Goal: Task Accomplishment & Management: Manage account settings

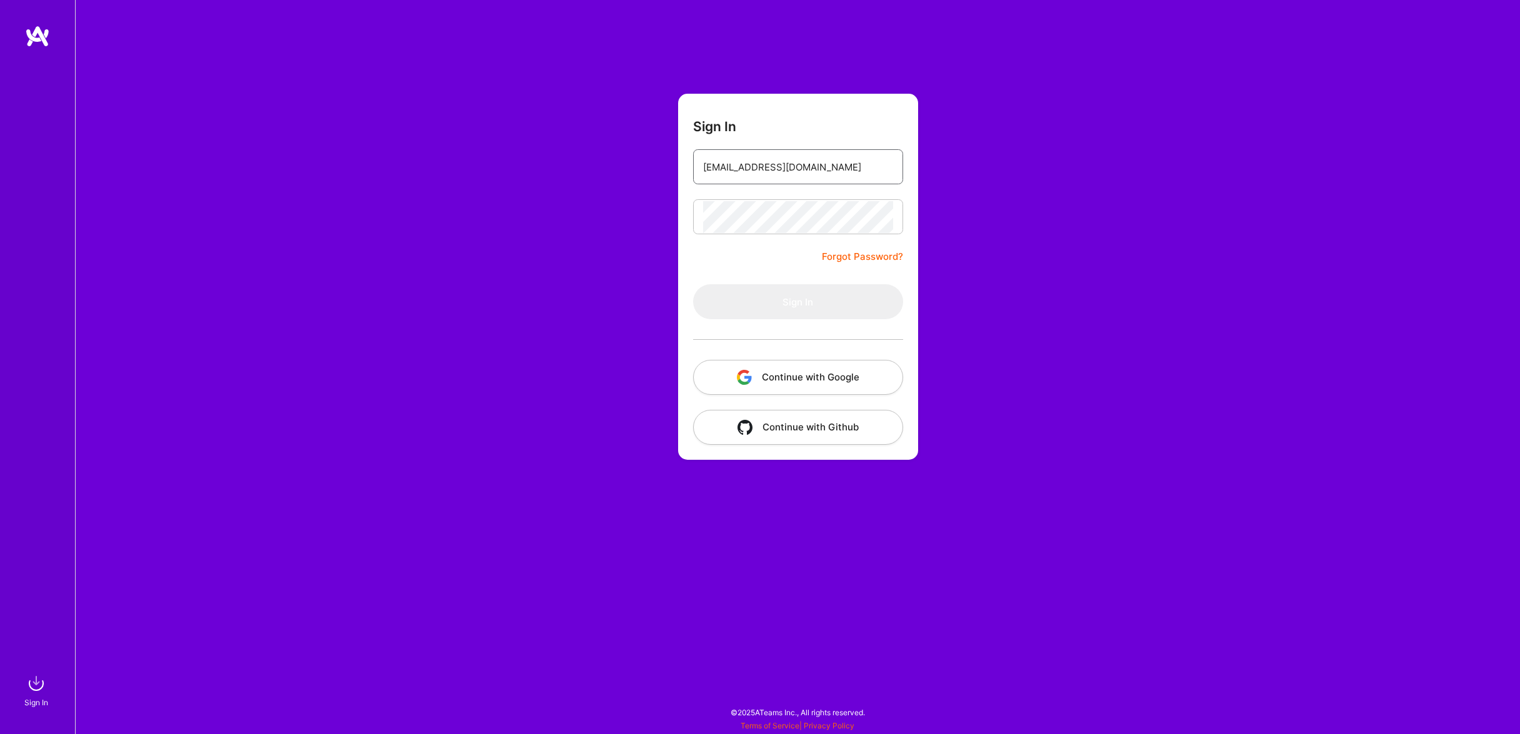
drag, startPoint x: 864, startPoint y: 164, endPoint x: 417, endPoint y: 50, distance: 460.5
click at [703, 151] on input "[EMAIL_ADDRESS][DOMAIN_NAME]" at bounding box center [798, 167] width 190 height 32
type input "[EMAIL_ADDRESS][DOMAIN_NAME]"
click at [787, 289] on button "Sign In" at bounding box center [798, 301] width 210 height 35
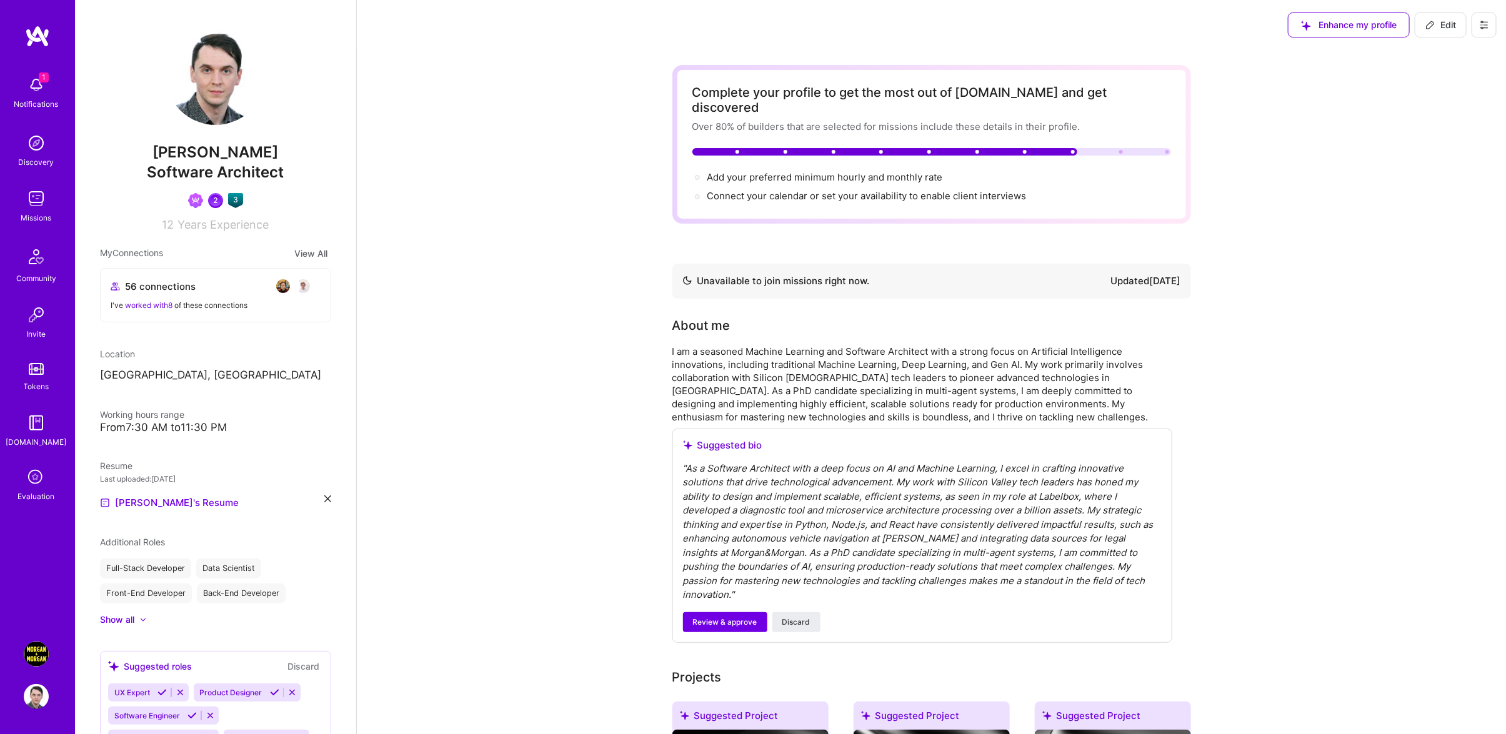
click at [47, 94] on img at bounding box center [36, 84] width 25 height 25
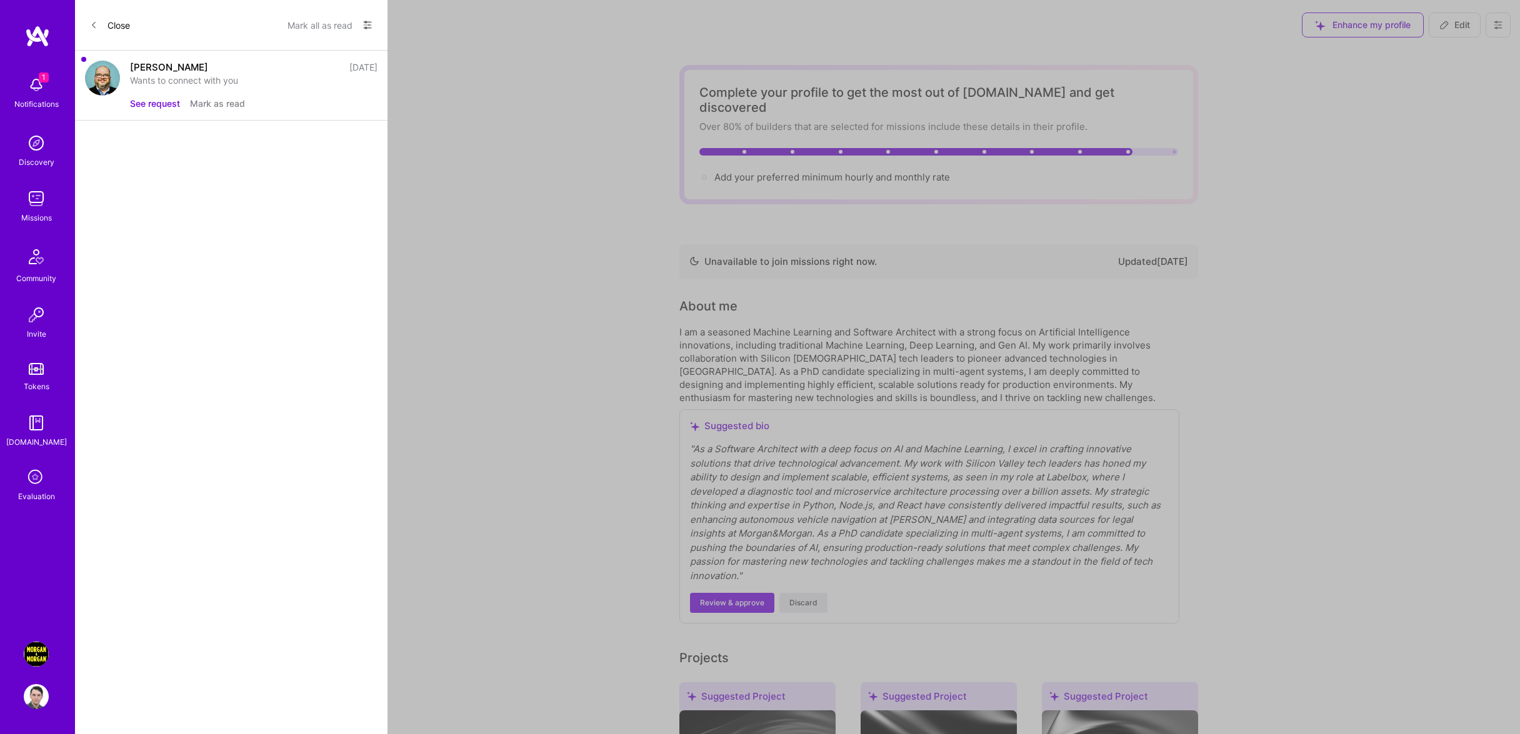
click at [152, 97] on button "See request" at bounding box center [155, 103] width 50 height 13
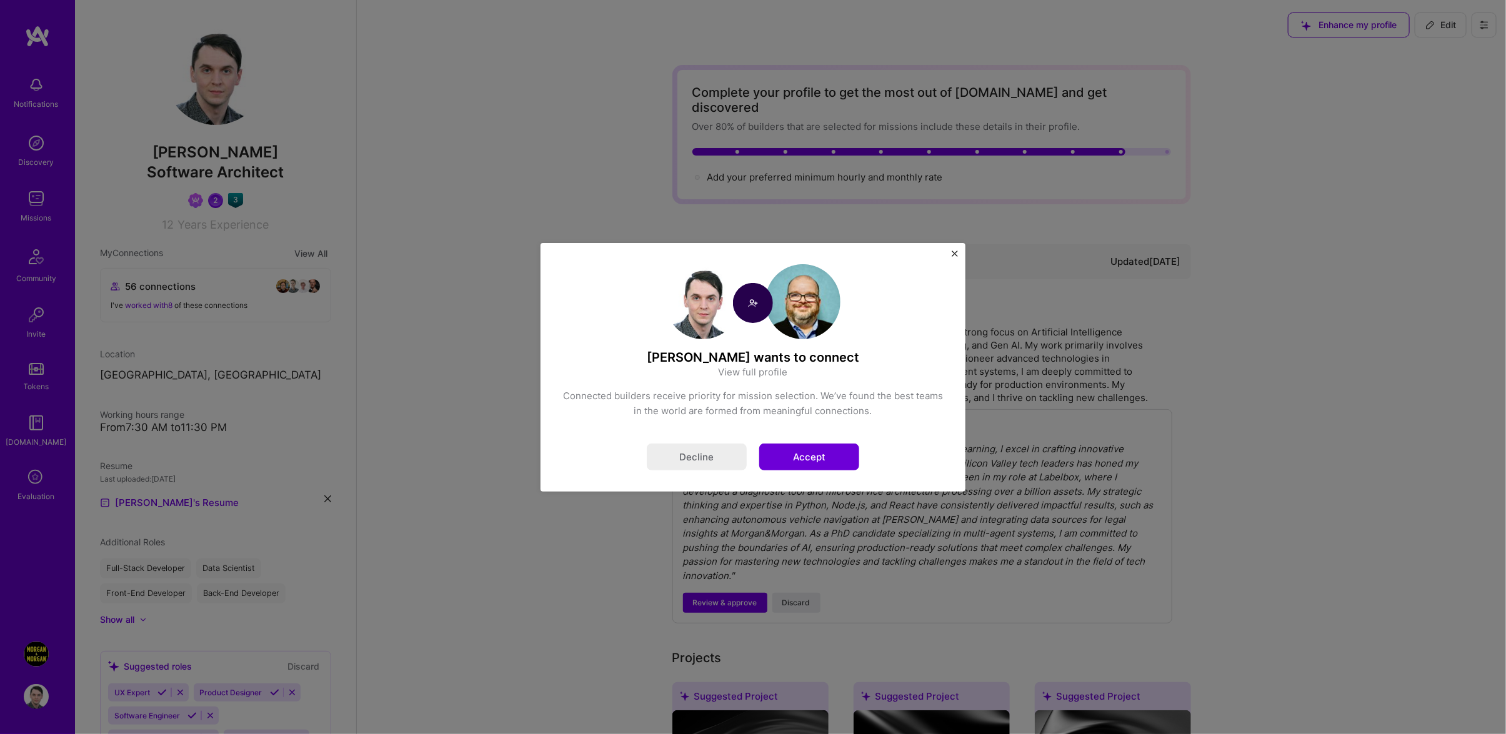
click at [838, 457] on button "Accept" at bounding box center [809, 457] width 100 height 27
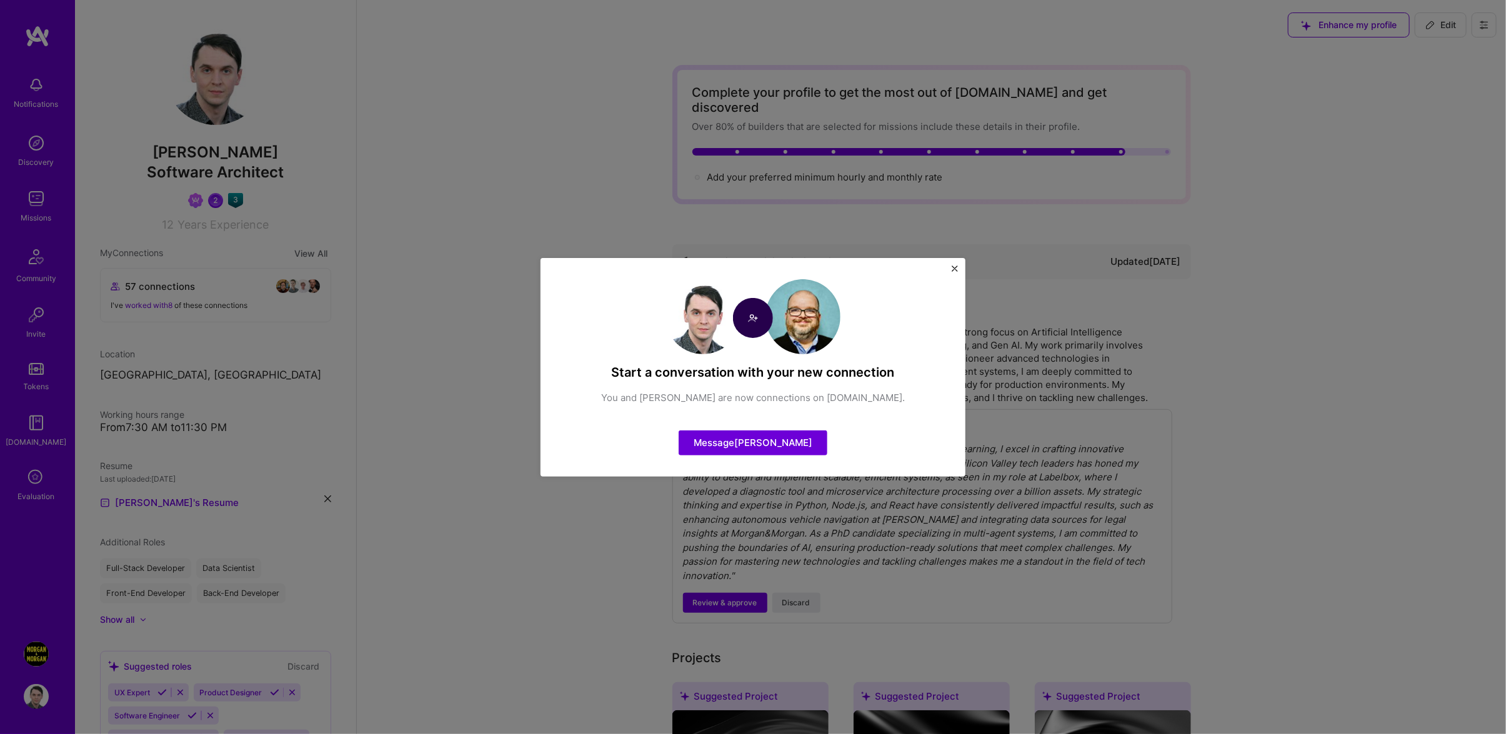
click at [954, 264] on div "Start a conversation with your new connection You and [PERSON_NAME] are now con…" at bounding box center [752, 367] width 425 height 219
click at [957, 271] on img "Close" at bounding box center [955, 269] width 6 height 6
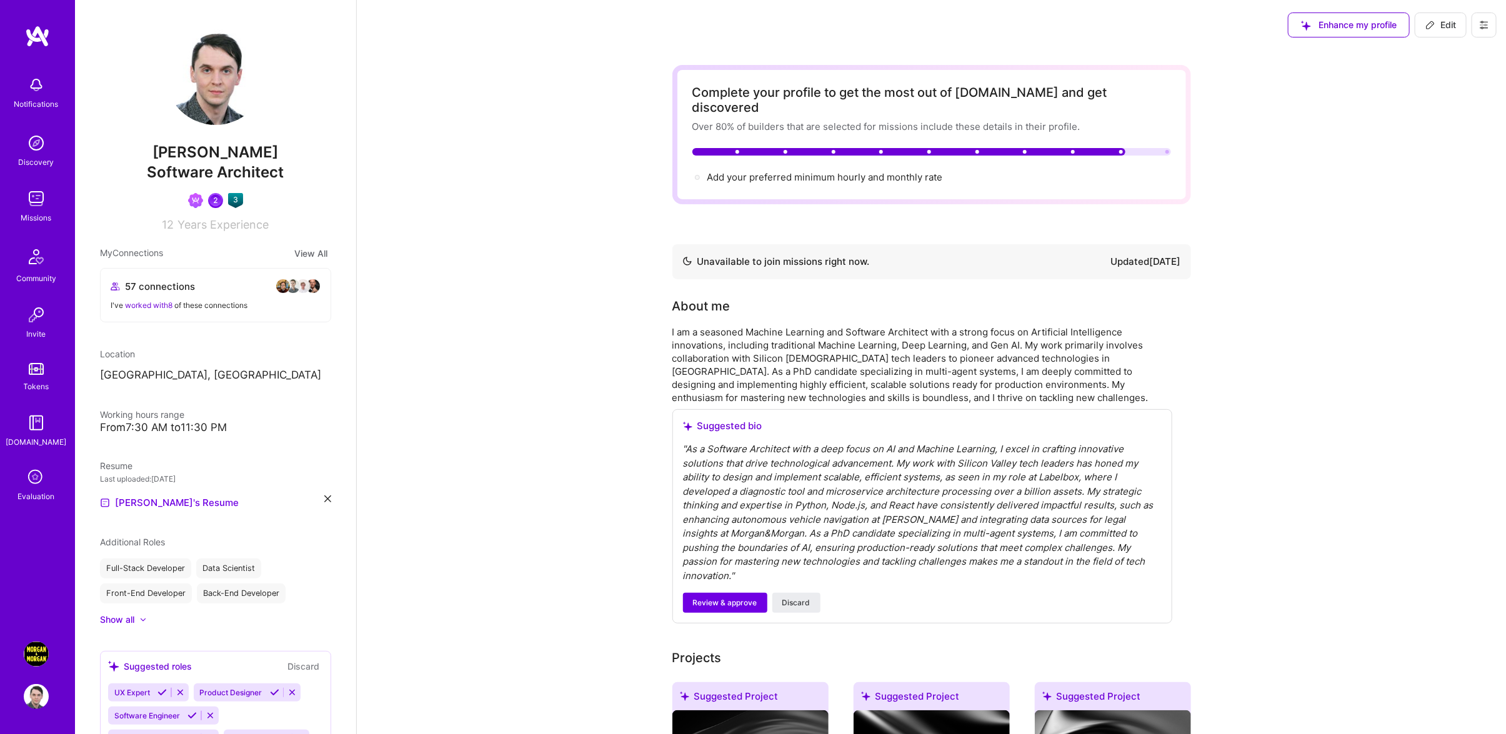
click at [51, 657] on link "[PERSON_NAME] & [PERSON_NAME] Case Value Prediction Tool" at bounding box center [36, 654] width 31 height 25
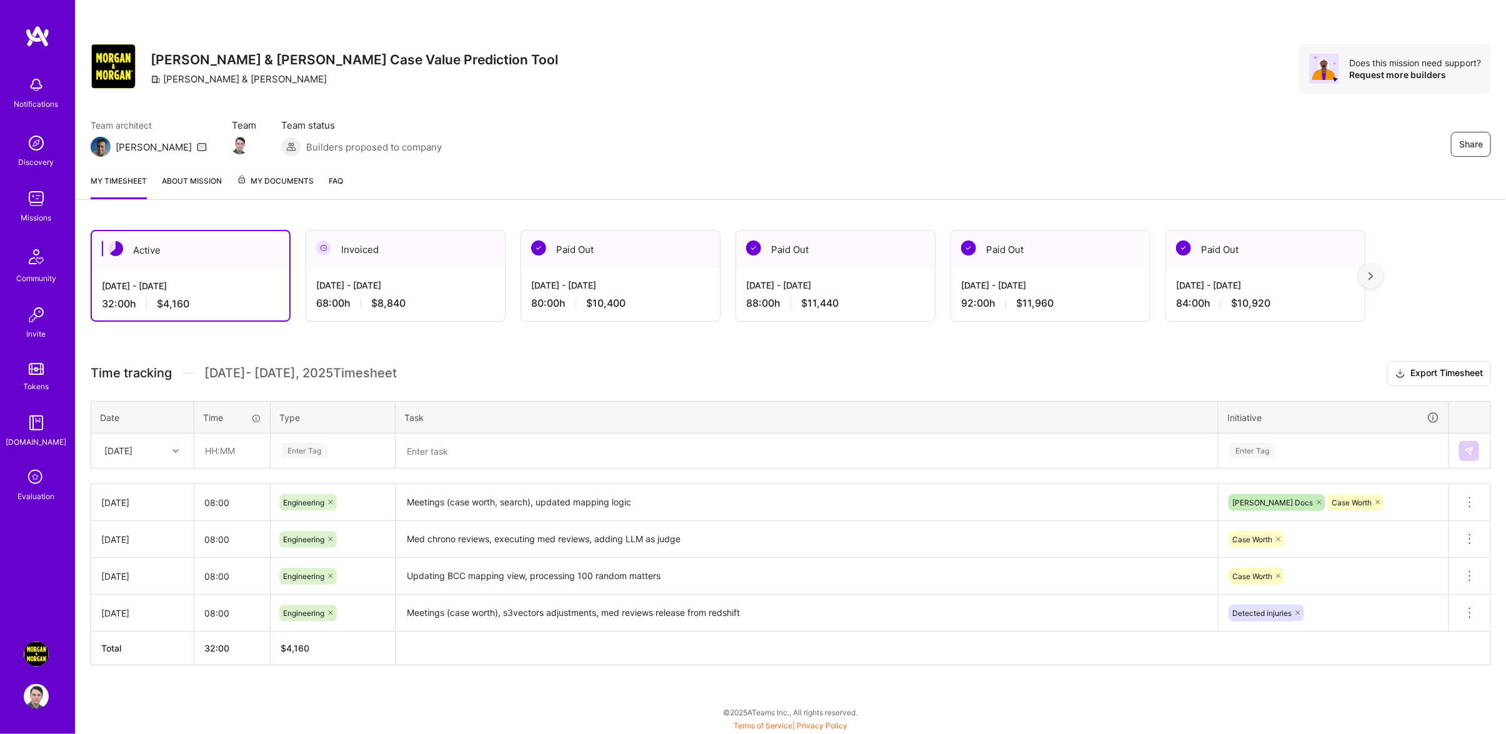
click at [162, 456] on div "[DATE]" at bounding box center [132, 451] width 69 height 21
click at [136, 651] on div "[DATE]" at bounding box center [142, 646] width 101 height 23
click at [242, 450] on input "text" at bounding box center [232, 450] width 74 height 33
type input "08:00"
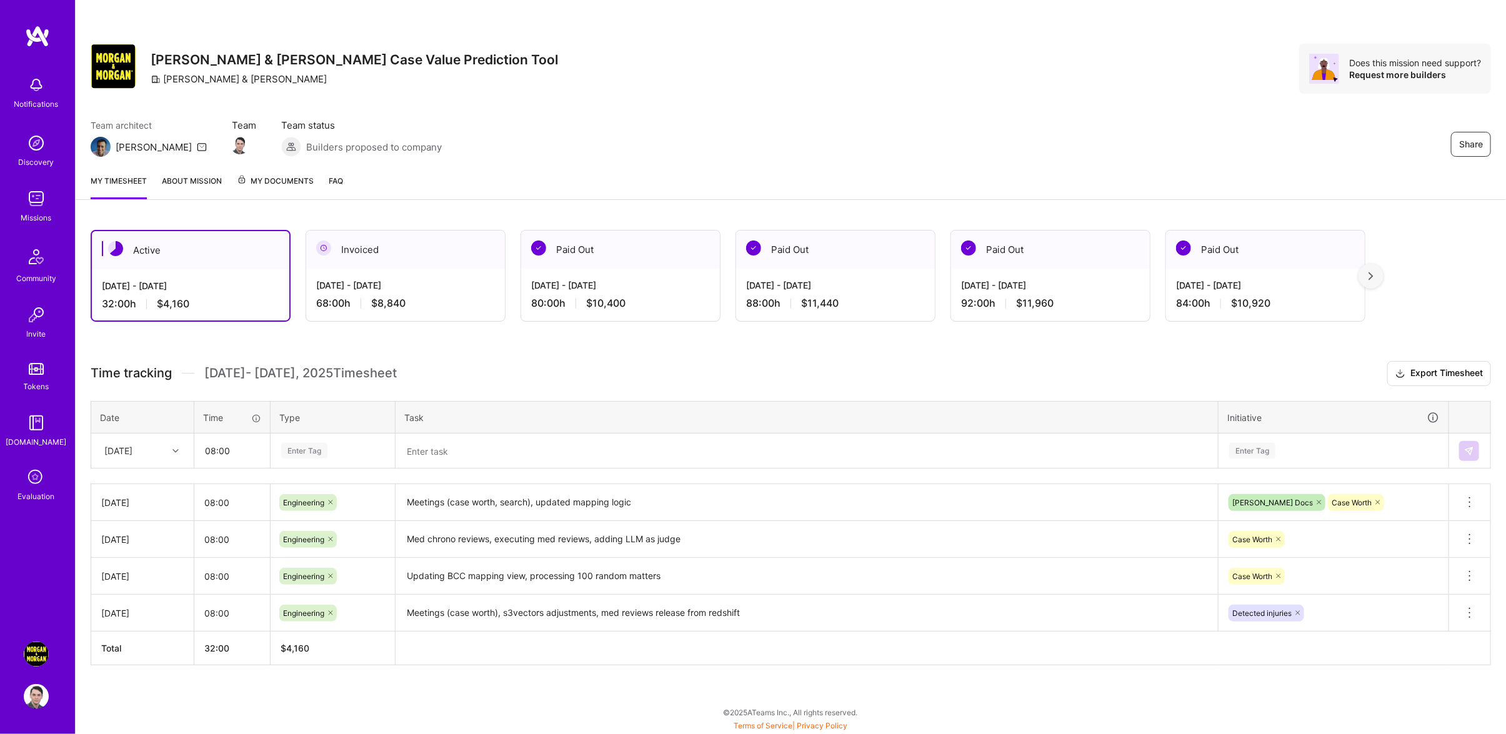
click at [342, 459] on div "Enter Tag" at bounding box center [333, 451] width 106 height 16
click at [338, 595] on div "Engineering" at bounding box center [332, 579] width 123 height 29
click at [457, 459] on textarea at bounding box center [807, 451] width 820 height 32
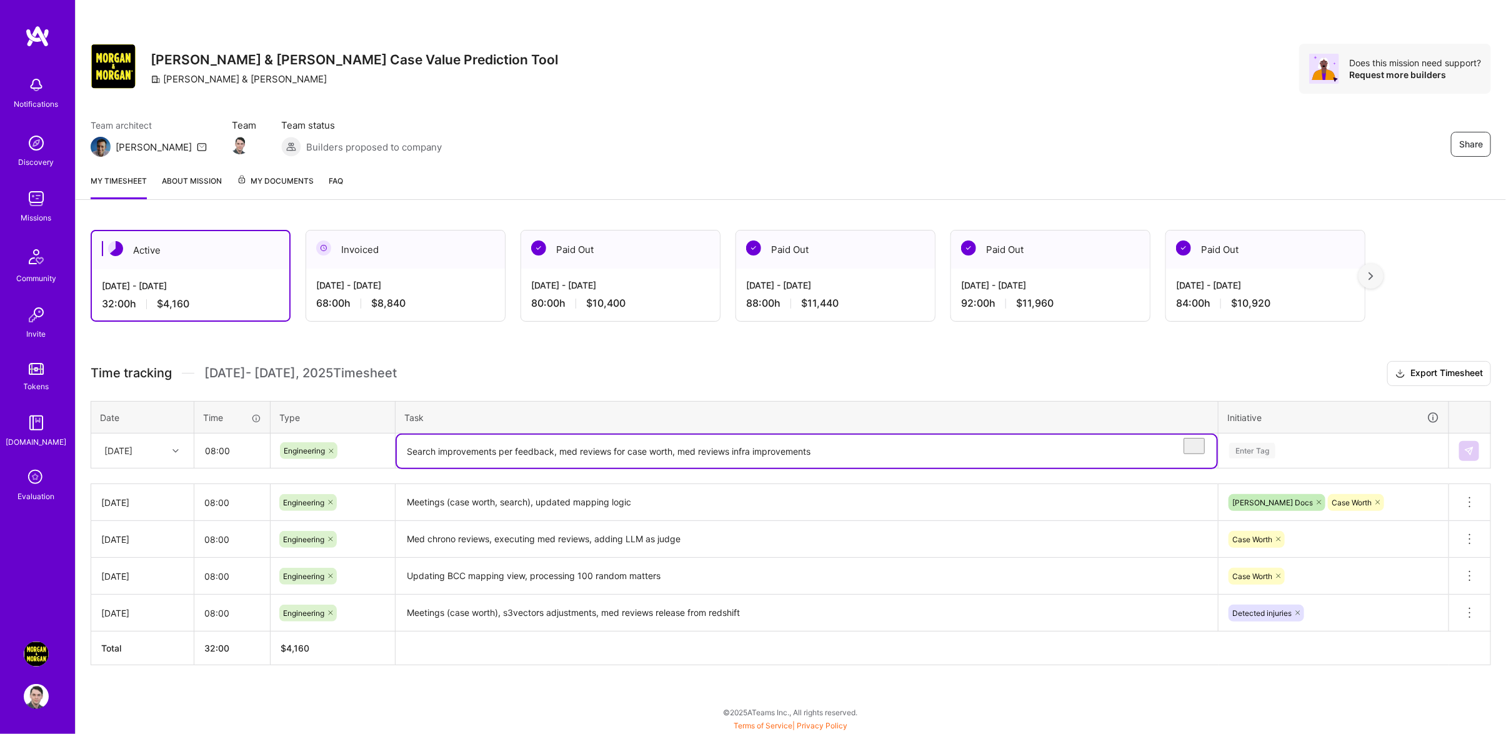
type textarea "Search improvements per feedback, med reviews for case worth, med reviews infra…"
click at [1336, 459] on div "Enter Tag" at bounding box center [1333, 451] width 211 height 16
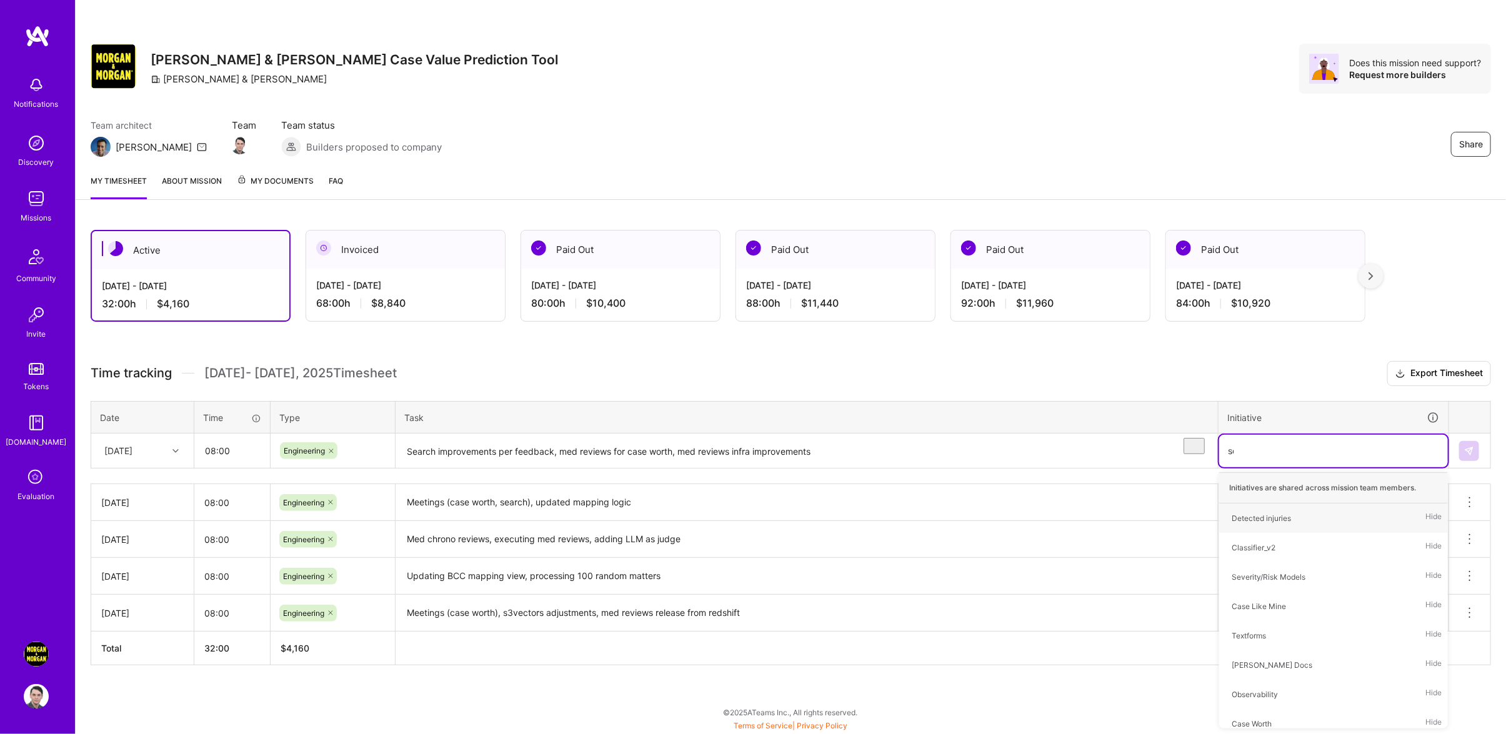
scroll to position [2, 0]
type input "searc"
type input "[PERSON_NAME]"
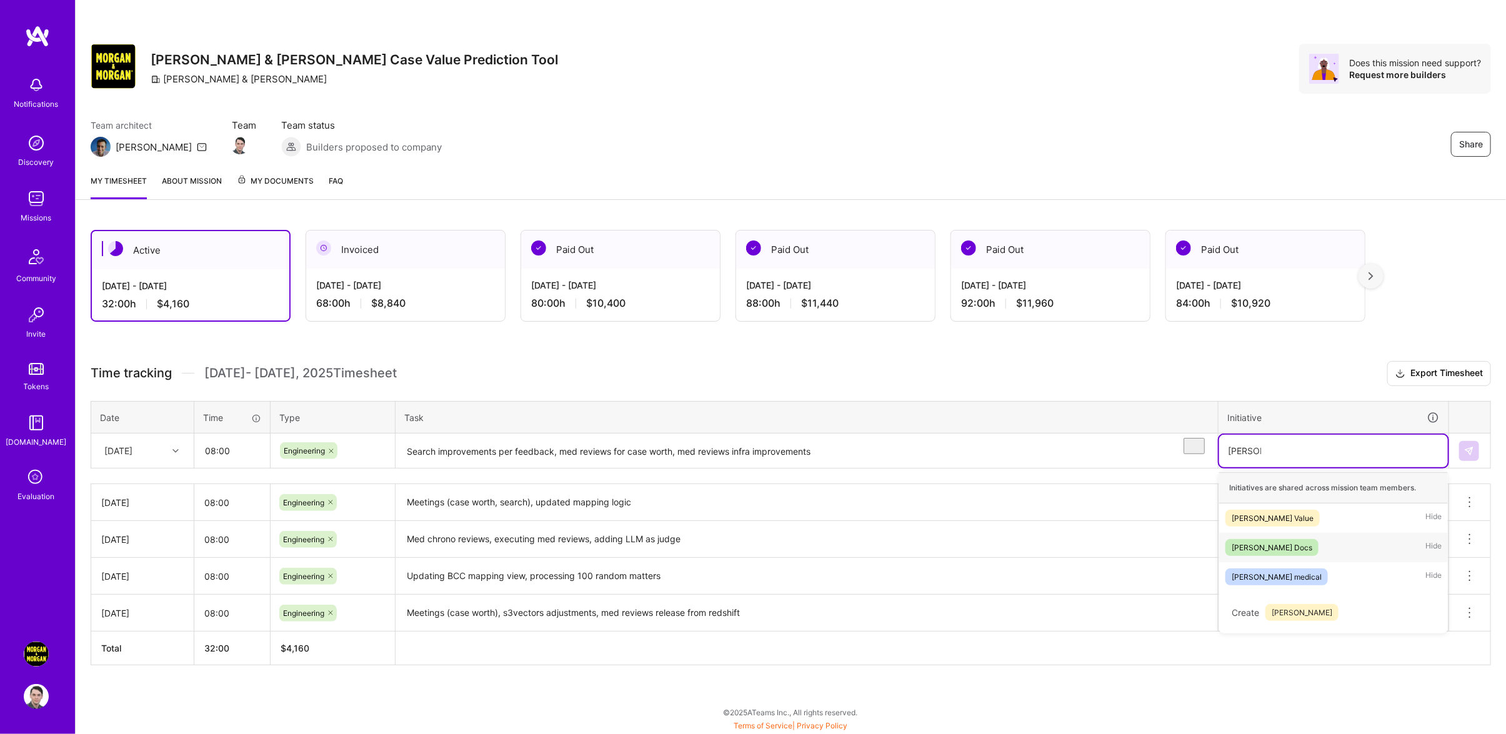
click at [1282, 550] on span "[PERSON_NAME] Docs" at bounding box center [1271, 547] width 93 height 17
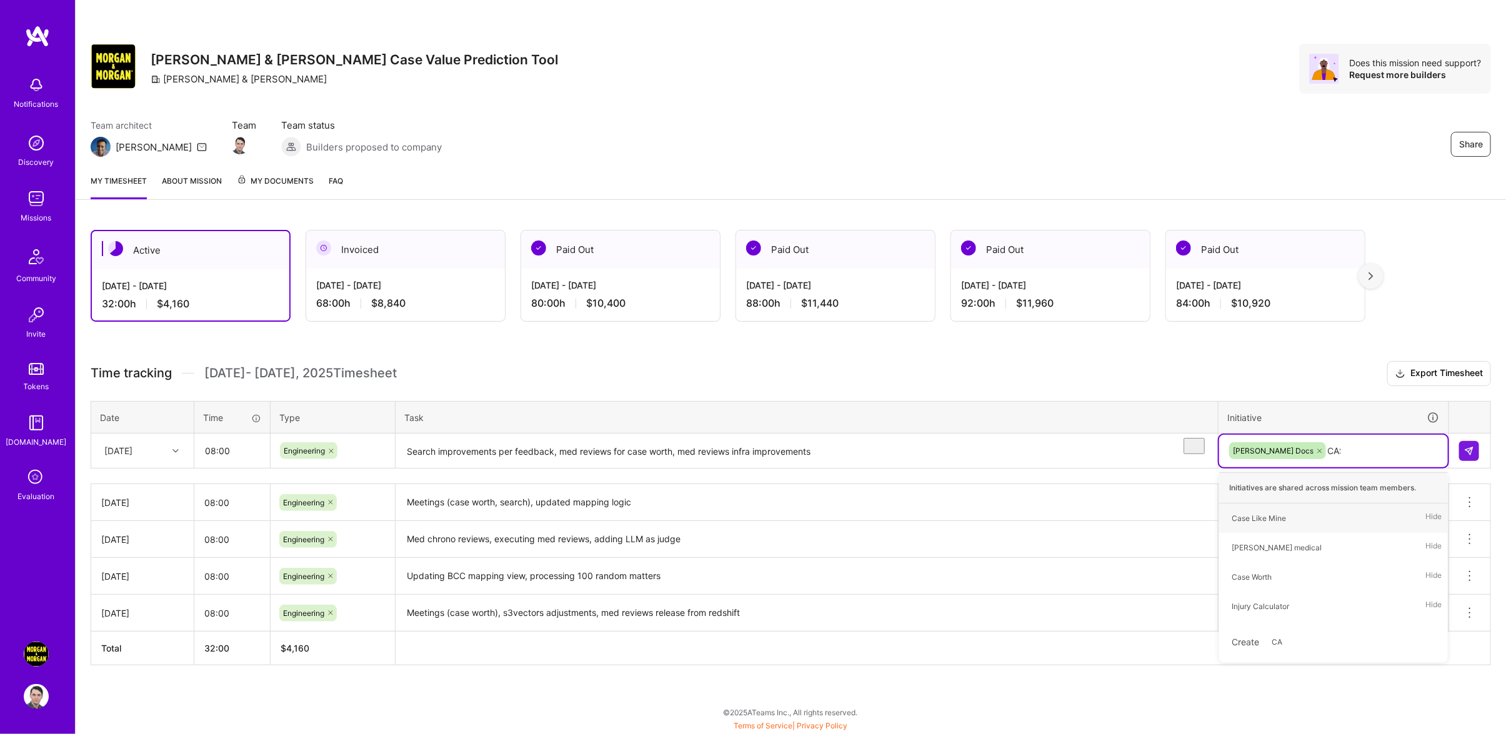
type input "CASE"
click at [1296, 547] on div "Case Worth Hide" at bounding box center [1333, 547] width 229 height 29
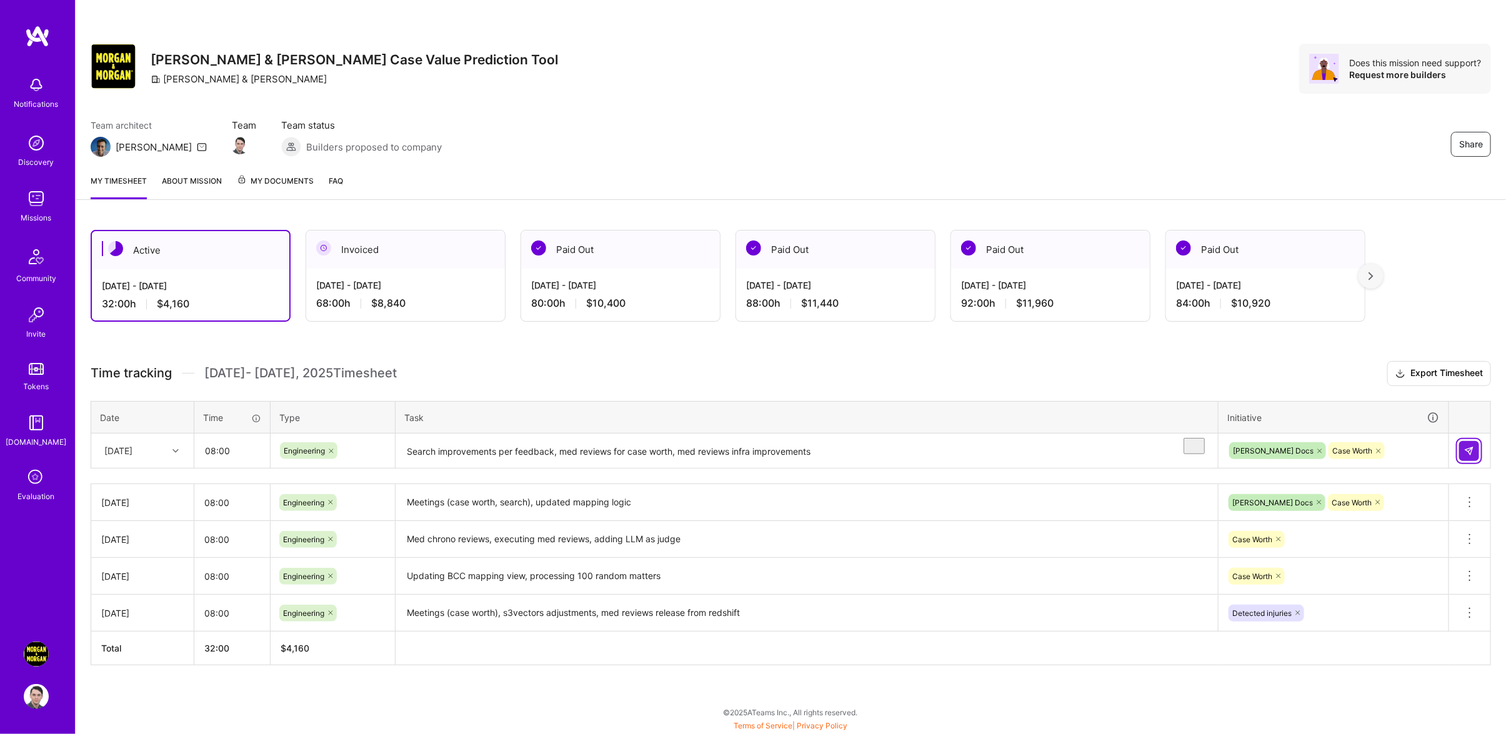
click at [1464, 459] on button at bounding box center [1469, 451] width 20 height 20
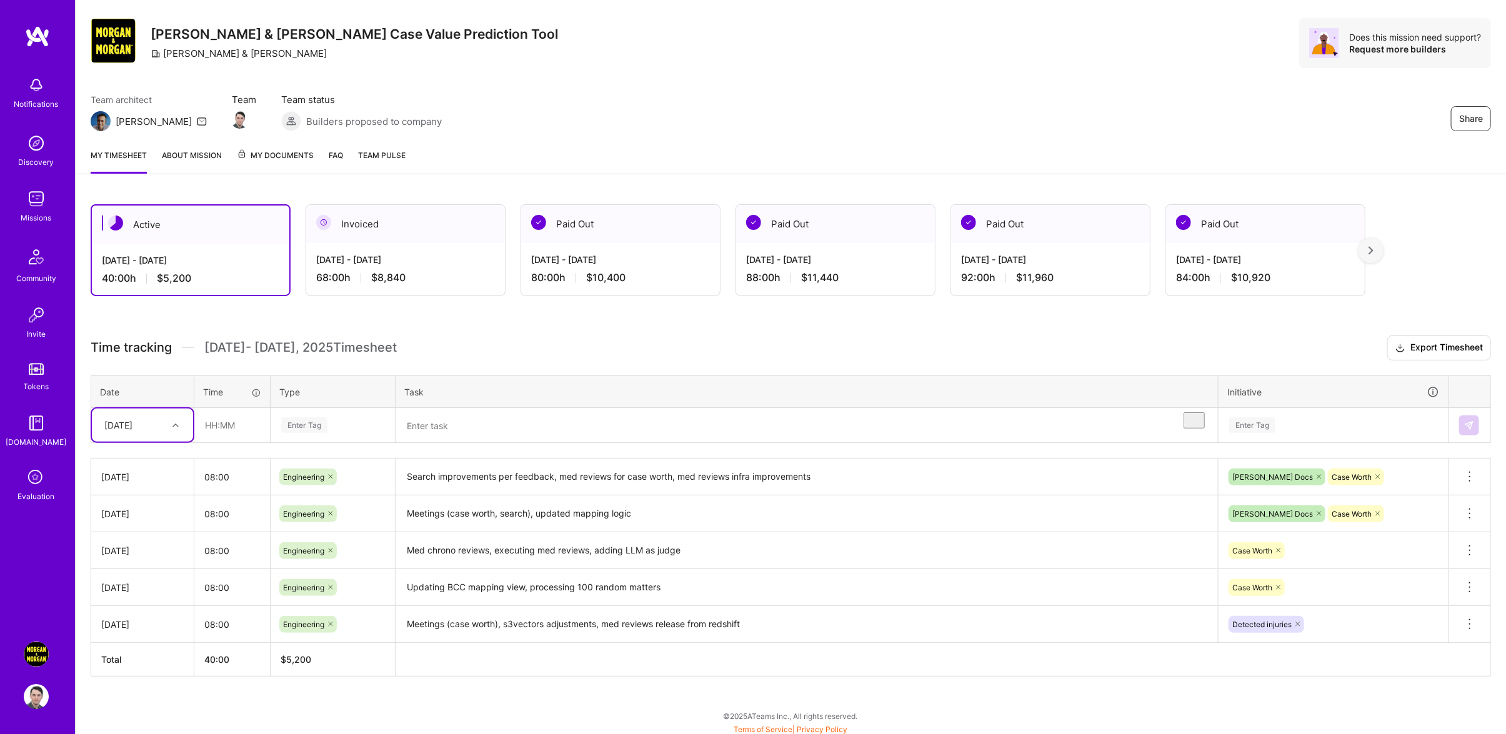
scroll to position [39, 0]
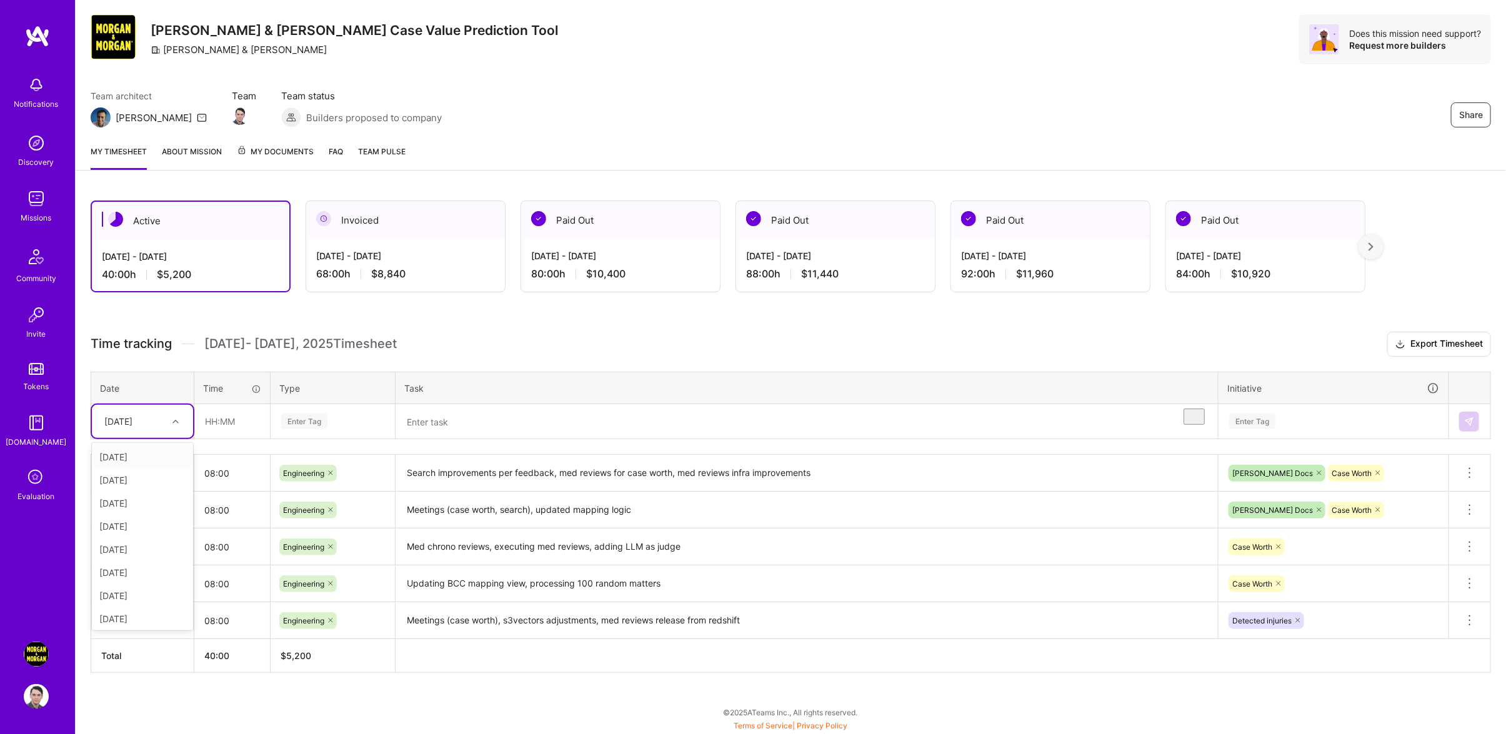
click at [132, 417] on div "[DATE]" at bounding box center [118, 421] width 28 height 13
click at [138, 599] on div "[DATE]" at bounding box center [142, 593] width 101 height 23
click at [215, 445] on div "Time tracking [DATE] - [DATE] Timesheet Export Timesheet Date Time Type Task In…" at bounding box center [791, 502] width 1400 height 341
click at [232, 425] on input "text" at bounding box center [232, 421] width 74 height 33
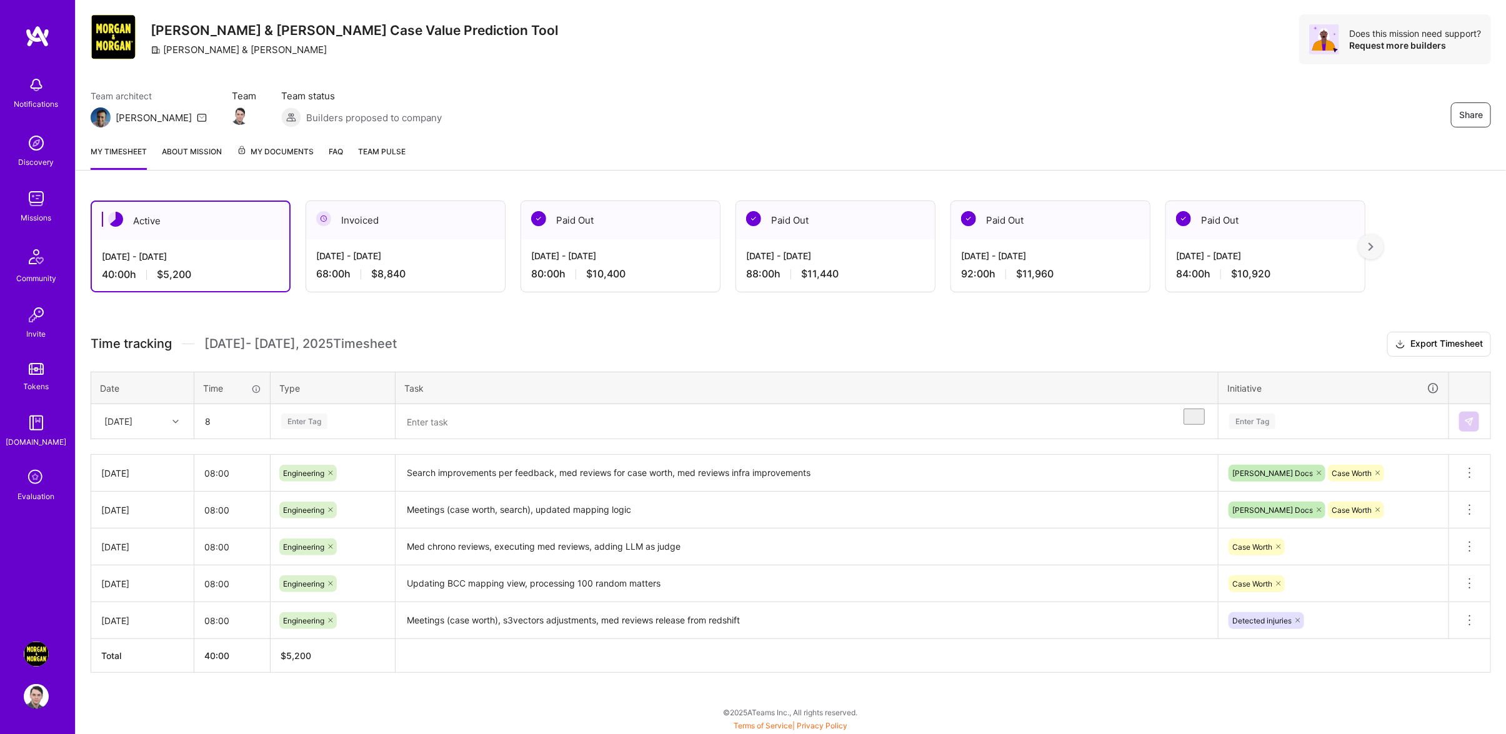
type input "08:00"
click at [344, 432] on div "Enter Tag" at bounding box center [332, 422] width 123 height 32
click at [358, 545] on div "Engineering" at bounding box center [332, 550] width 123 height 29
click at [423, 415] on textarea "To enrich screen reader interactions, please activate Accessibility in Grammarl…" at bounding box center [807, 422] width 820 height 33
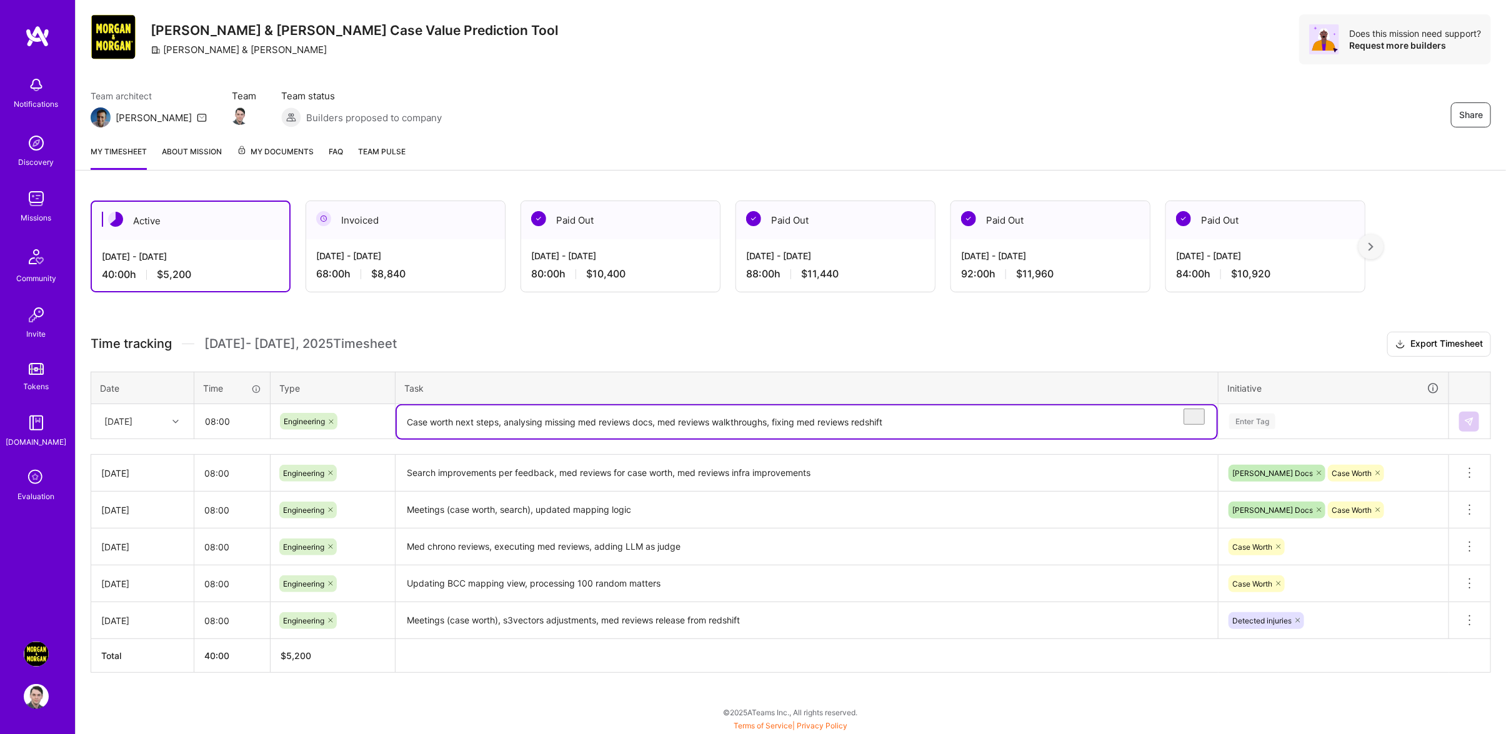
type textarea "Case worth next steps, analysing missing med reviews docs, med reviews walkthro…"
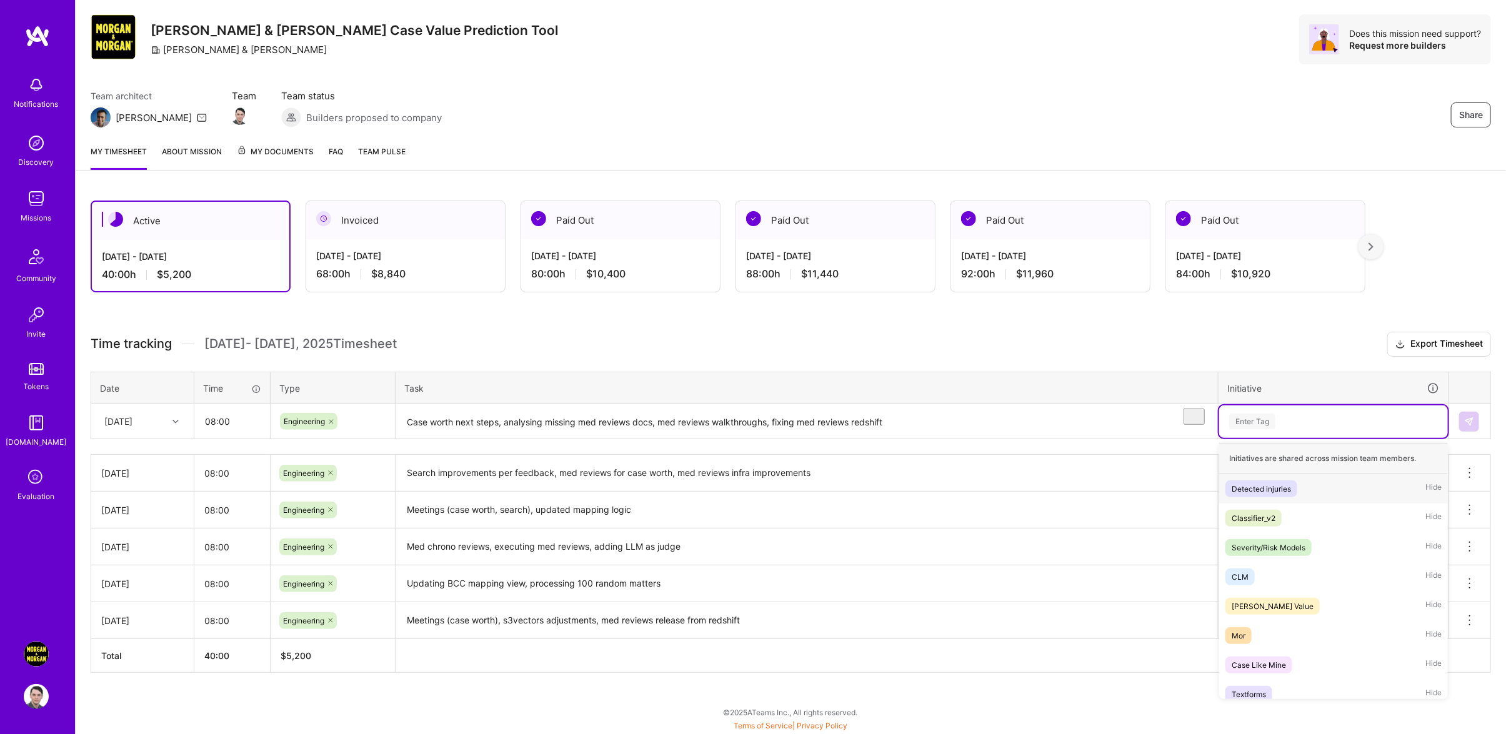
click at [1360, 429] on div "Enter Tag" at bounding box center [1333, 422] width 211 height 16
type input "dete"
click at [1302, 492] on div "Detected injuries Hide" at bounding box center [1333, 488] width 229 height 29
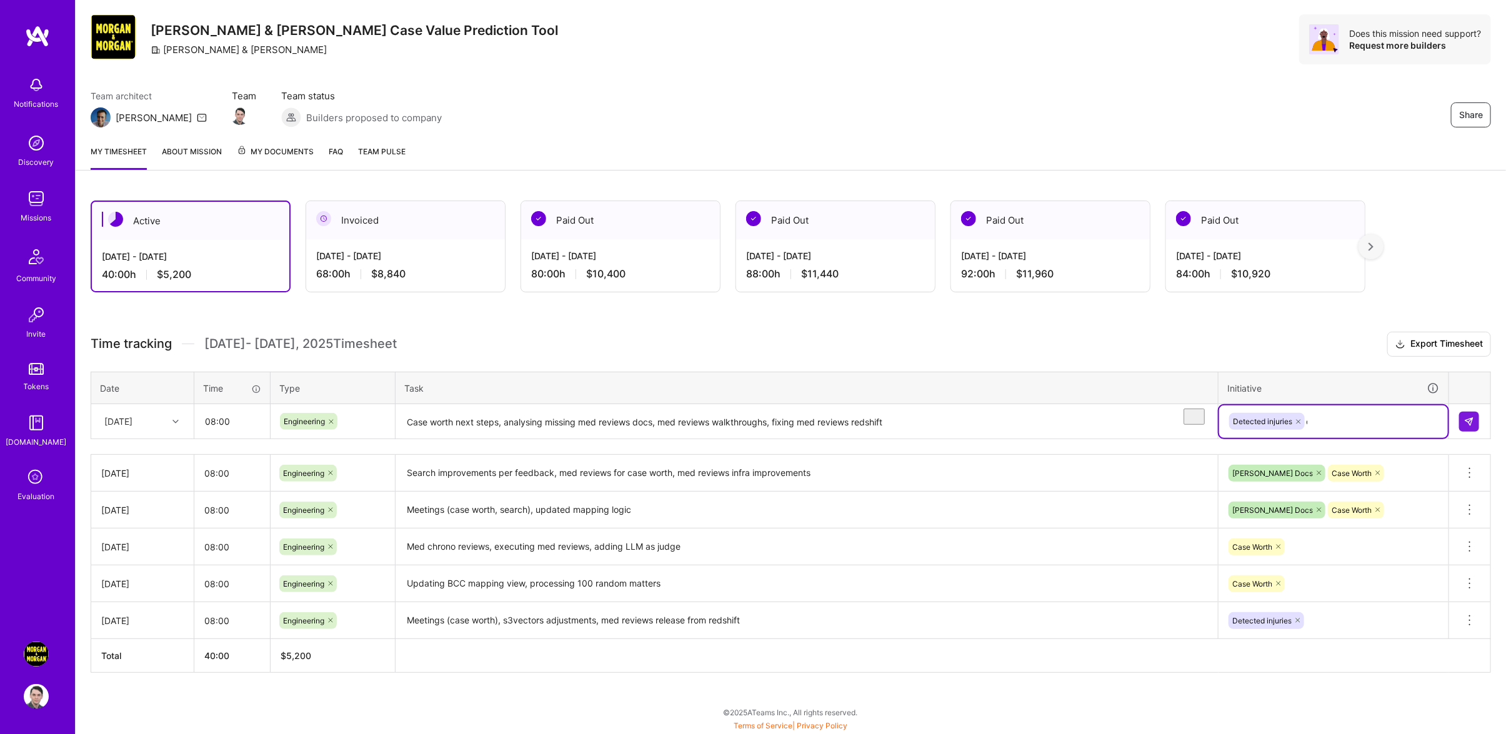
type input "case"
click at [1260, 521] on div "Case Worth" at bounding box center [1252, 518] width 40 height 13
click at [1472, 413] on td at bounding box center [1470, 421] width 42 height 35
click at [1476, 424] on button at bounding box center [1469, 422] width 20 height 20
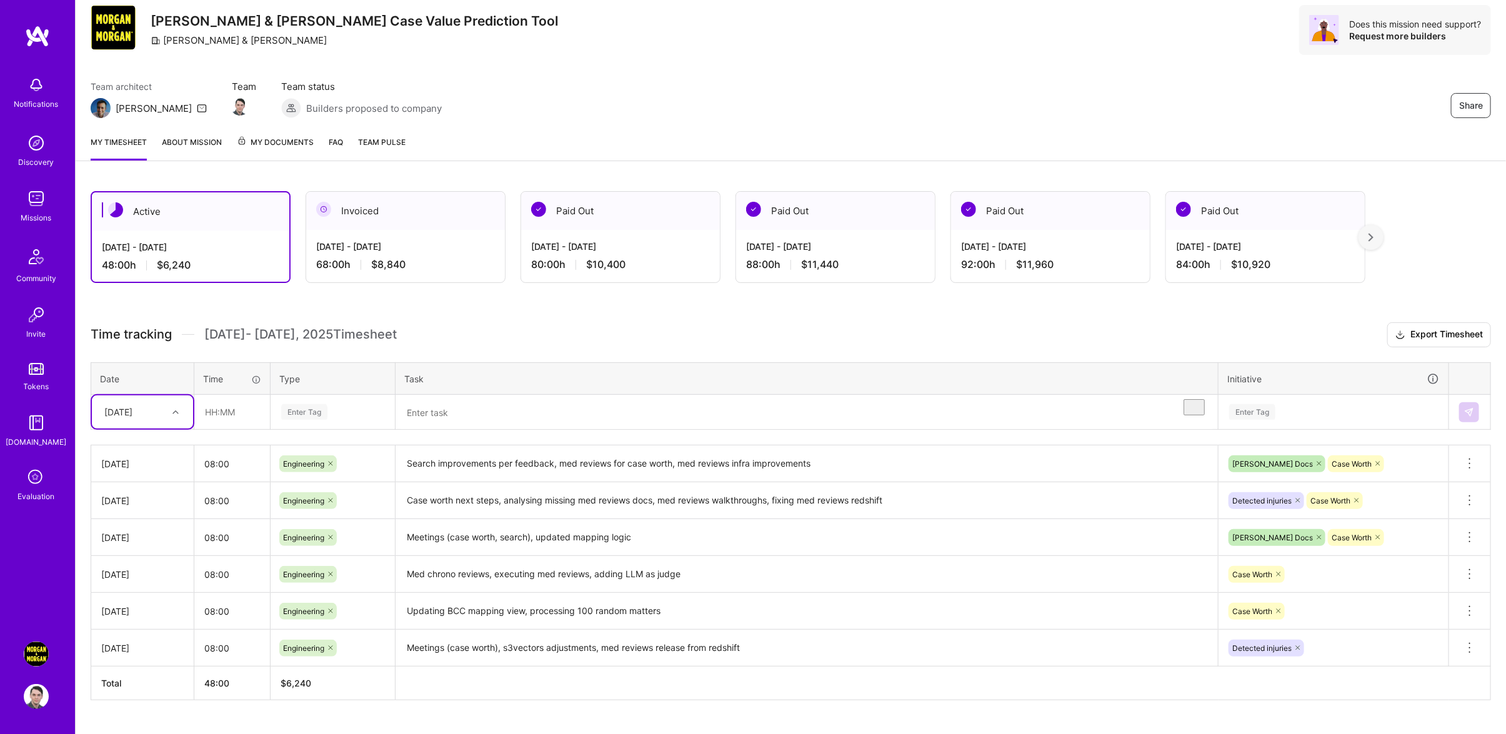
click at [152, 429] on div "[DATE]" at bounding box center [142, 412] width 101 height 33
click at [142, 570] on div "[DATE]" at bounding box center [142, 561] width 101 height 23
click at [209, 423] on input "text" at bounding box center [232, 412] width 74 height 33
type input "08:00"
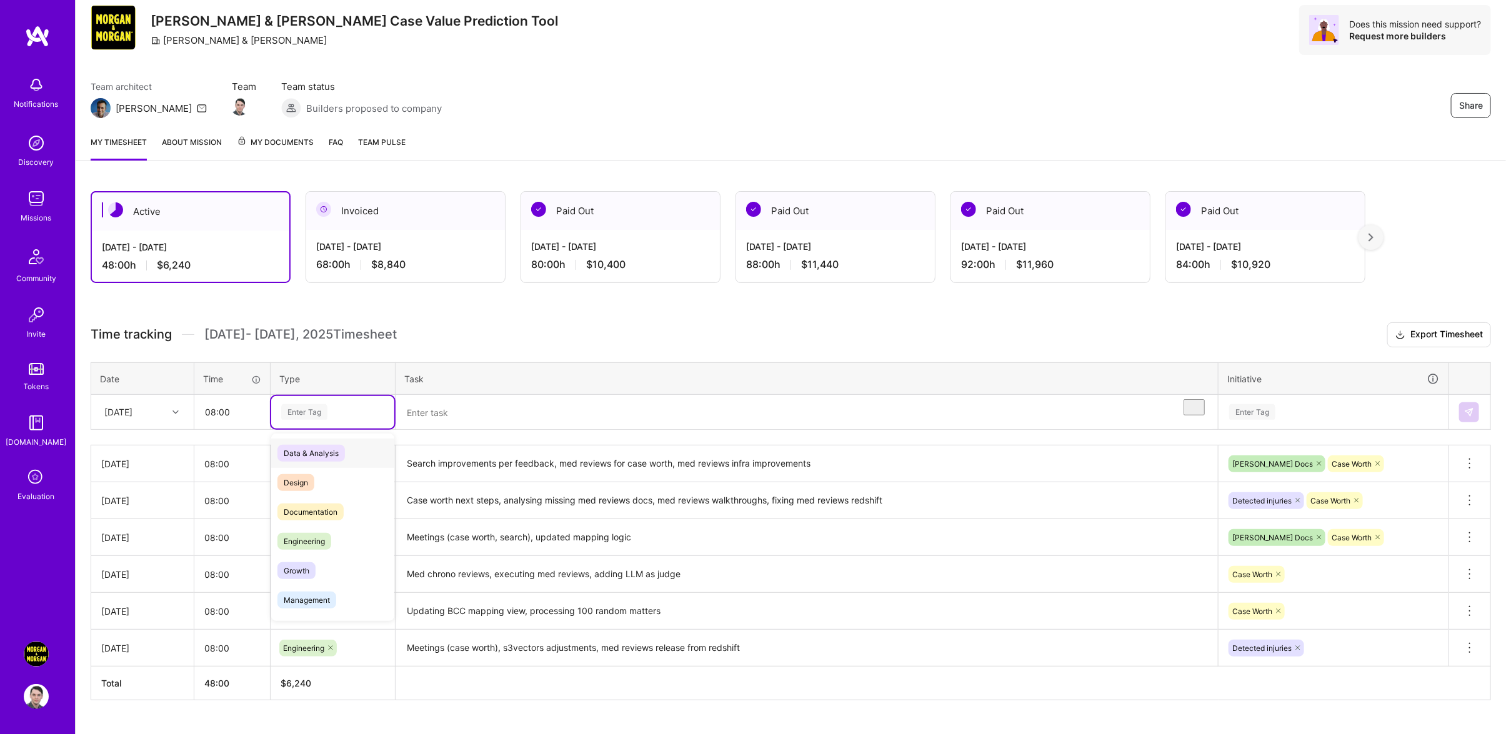
click at [379, 420] on div "Enter Tag" at bounding box center [333, 412] width 106 height 16
click at [369, 549] on div "Engineering" at bounding box center [332, 541] width 123 height 29
click at [459, 407] on td at bounding box center [807, 412] width 823 height 35
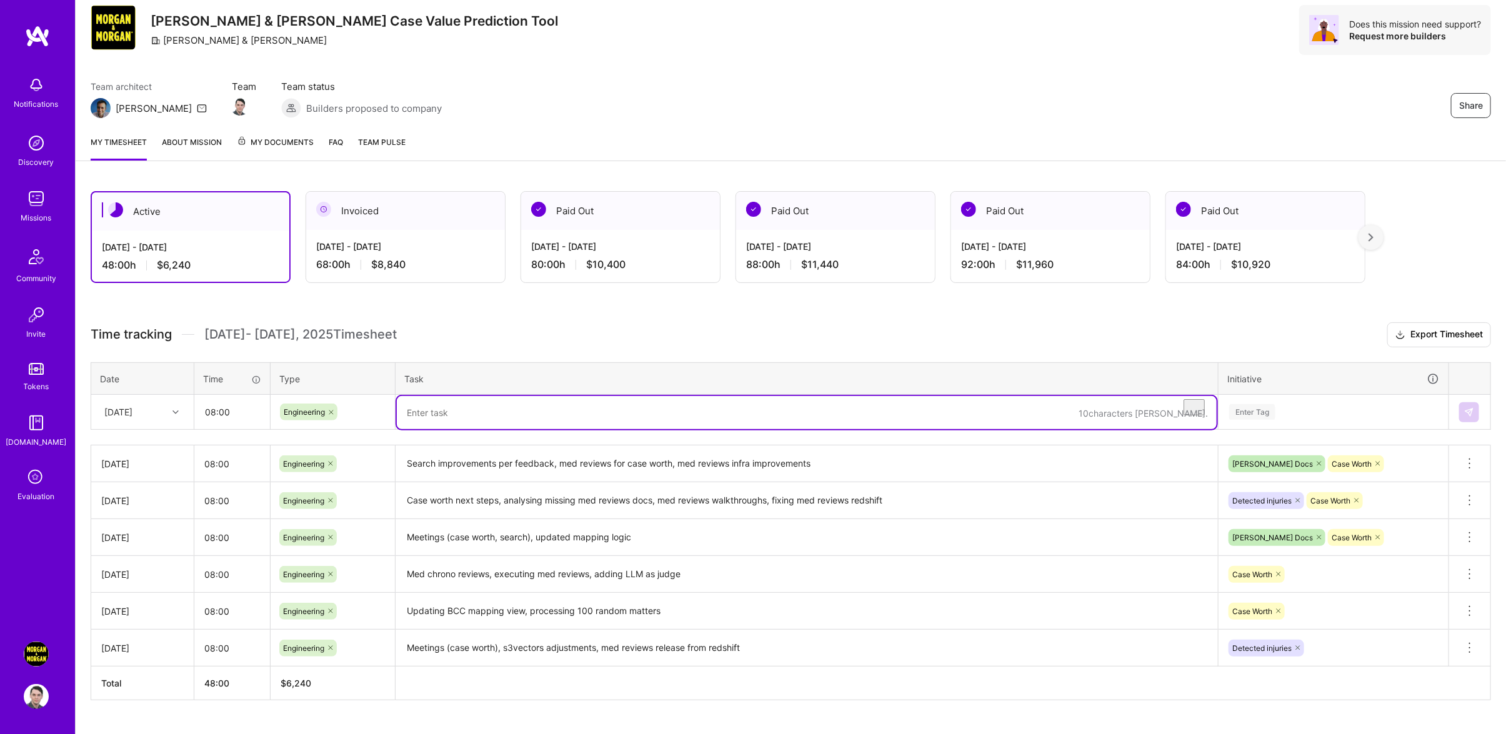
click at [474, 427] on textarea "To enrich screen reader interactions, please activate Accessibility in Grammarl…" at bounding box center [807, 412] width 820 height 33
type textarea "Med reviews es uploader investigation, meetings, search endpoint for document a…"
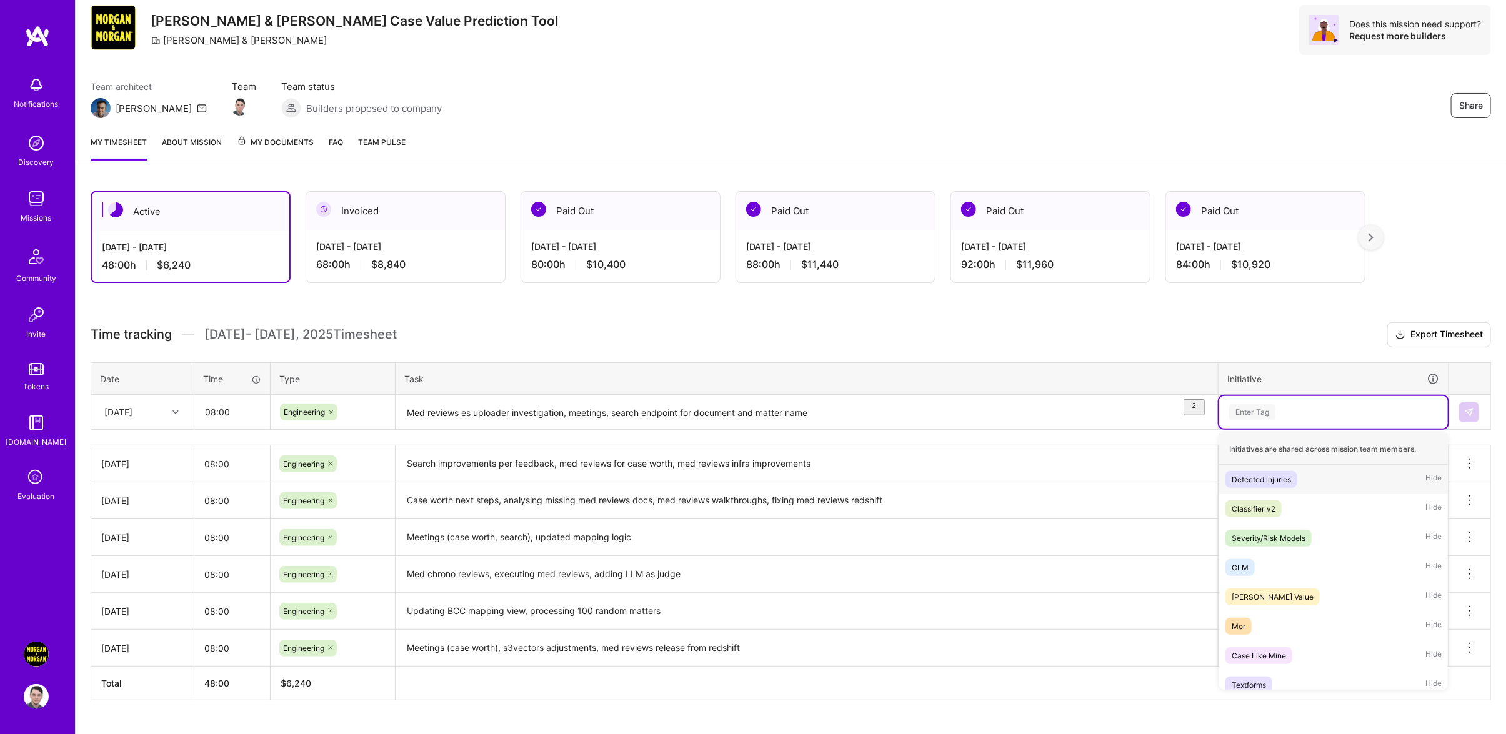
click at [1299, 429] on div "Enter Tag" at bounding box center [1333, 412] width 229 height 32
type input "[PERSON_NAME]"
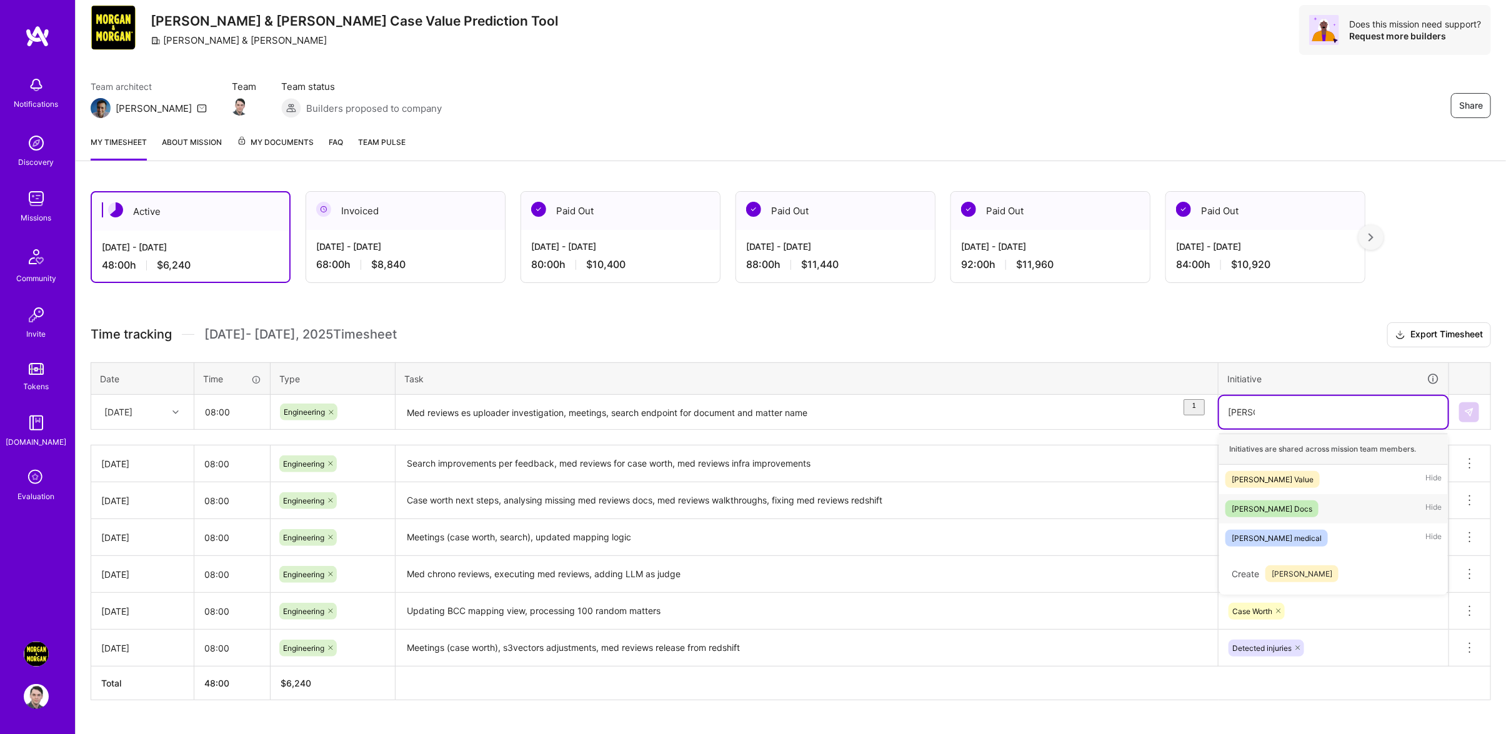
click at [1285, 524] on div "[PERSON_NAME] Docs Hide" at bounding box center [1333, 508] width 229 height 29
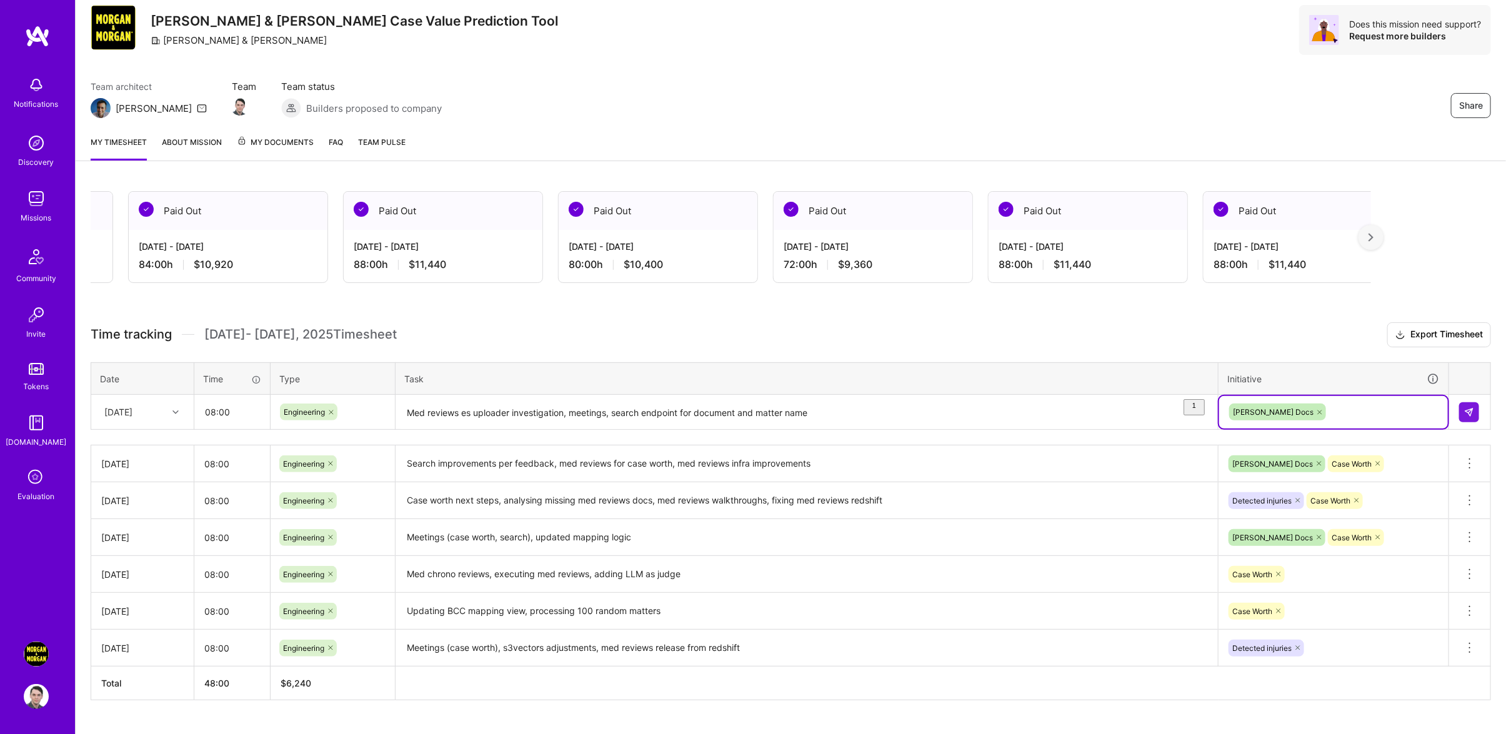
scroll to position [0, 1280]
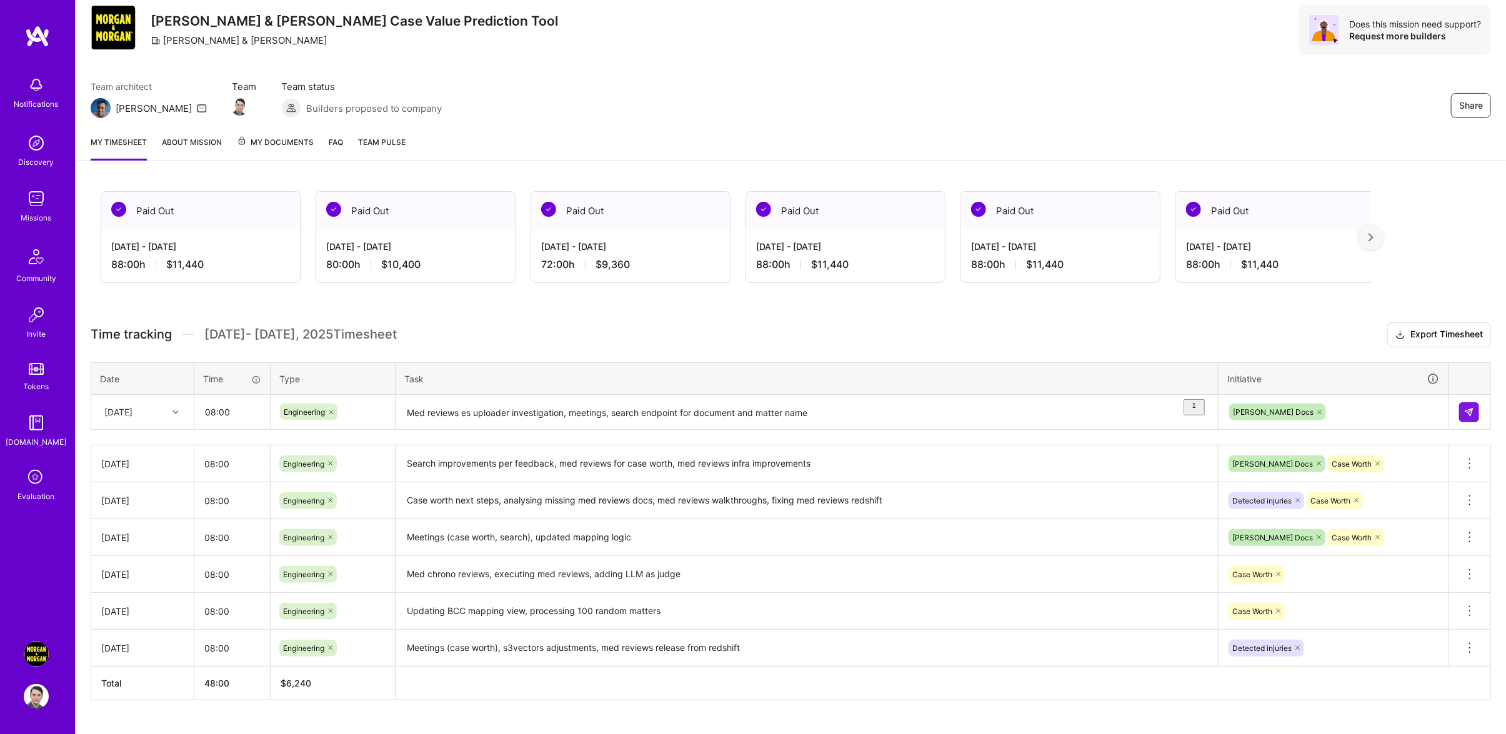
click at [1160, 327] on div "Active [DATE] - [DATE] 48:00 h $6,240 Invoiced [DATE] - [DATE] 68:00 h $8,840 P…" at bounding box center [791, 468] width 1430 height 585
click at [1471, 417] on button at bounding box center [1469, 412] width 20 height 20
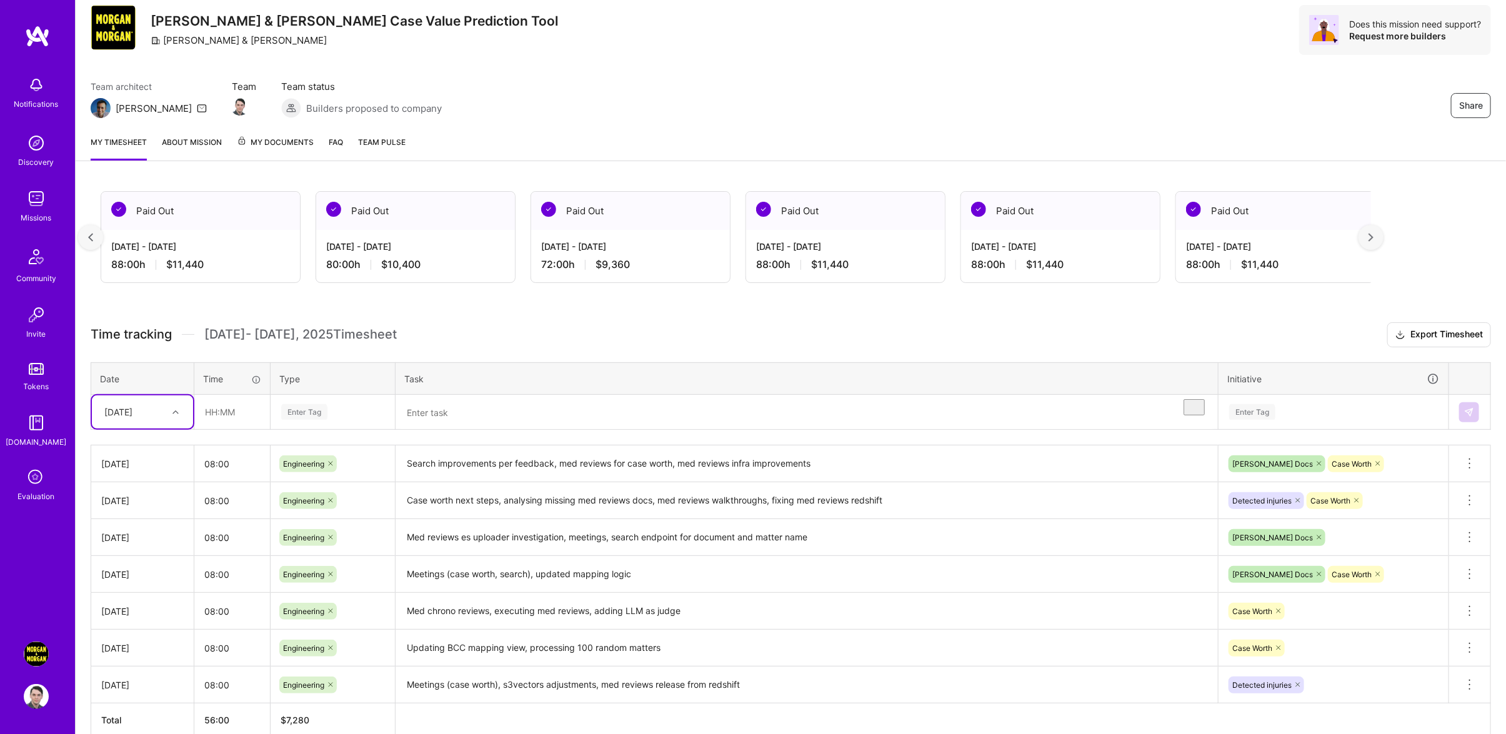
click at [154, 429] on div "[DATE]" at bounding box center [142, 412] width 101 height 33
click at [378, 382] on th "Type" at bounding box center [333, 378] width 125 height 32
click at [122, 395] on th "Date" at bounding box center [142, 378] width 103 height 32
click at [131, 417] on div "[DATE]" at bounding box center [118, 412] width 28 height 13
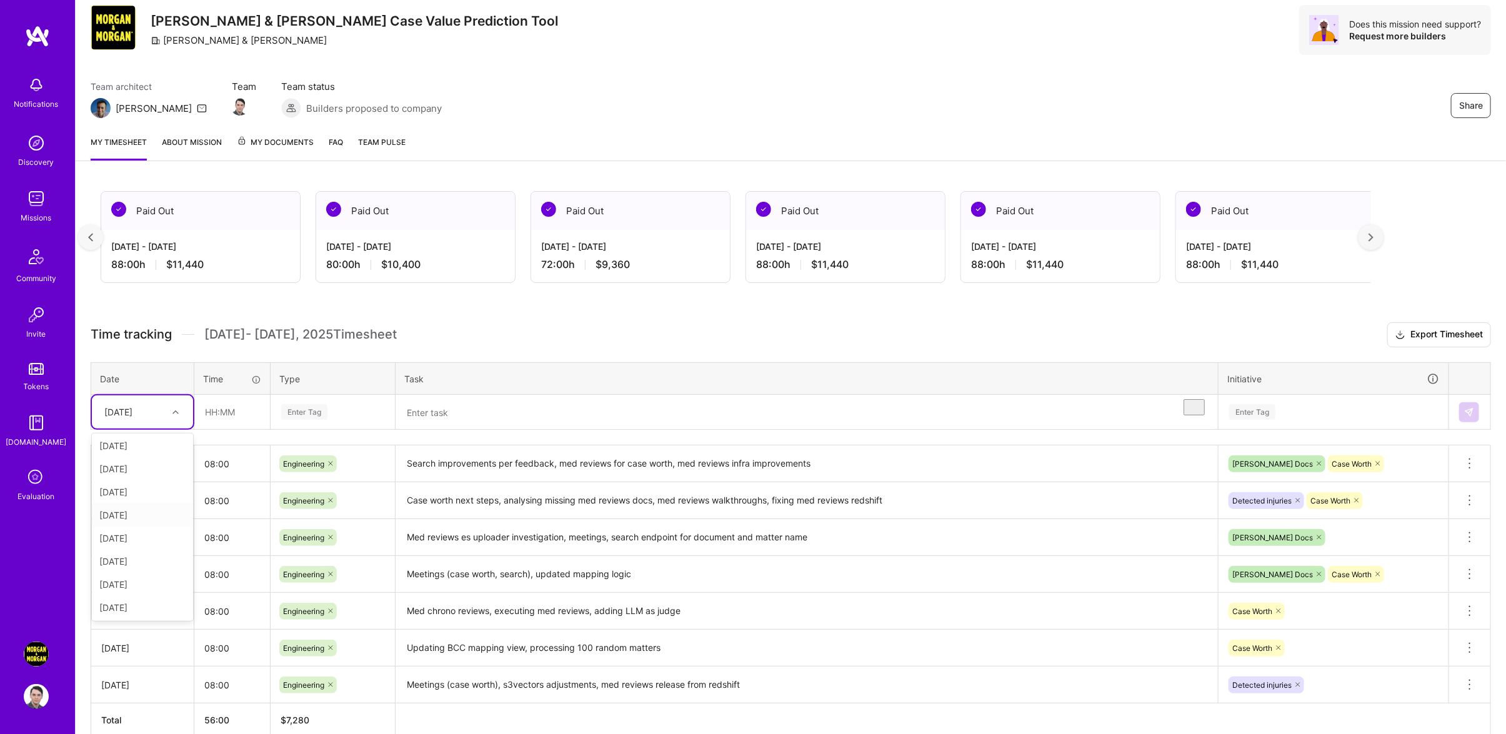
click at [121, 550] on div "[DATE]" at bounding box center [142, 538] width 101 height 23
click at [266, 417] on input "text" at bounding box center [232, 412] width 74 height 33
type input "08:00"
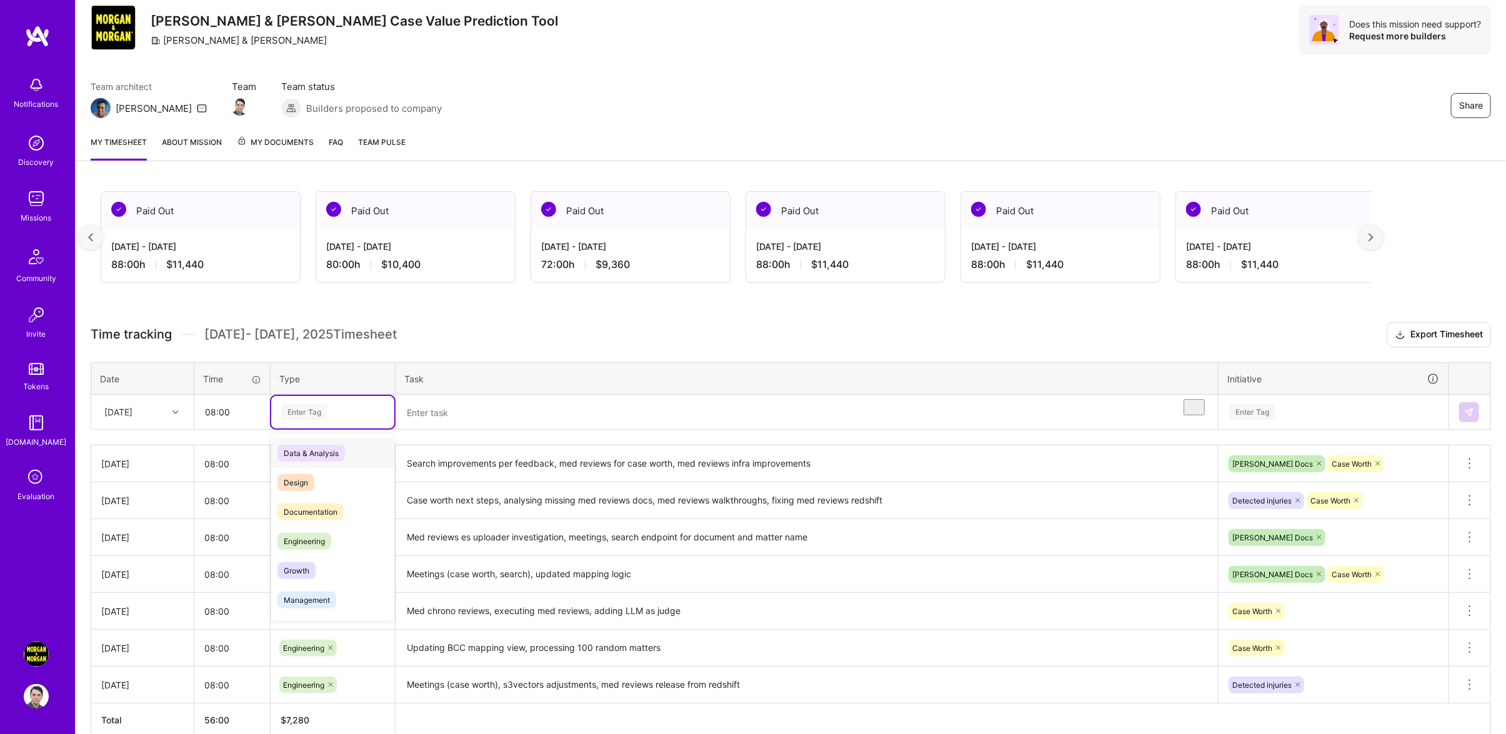
click at [358, 429] on div "Enter Tag" at bounding box center [332, 412] width 123 height 32
click at [340, 556] on div "Engineering" at bounding box center [332, 541] width 123 height 29
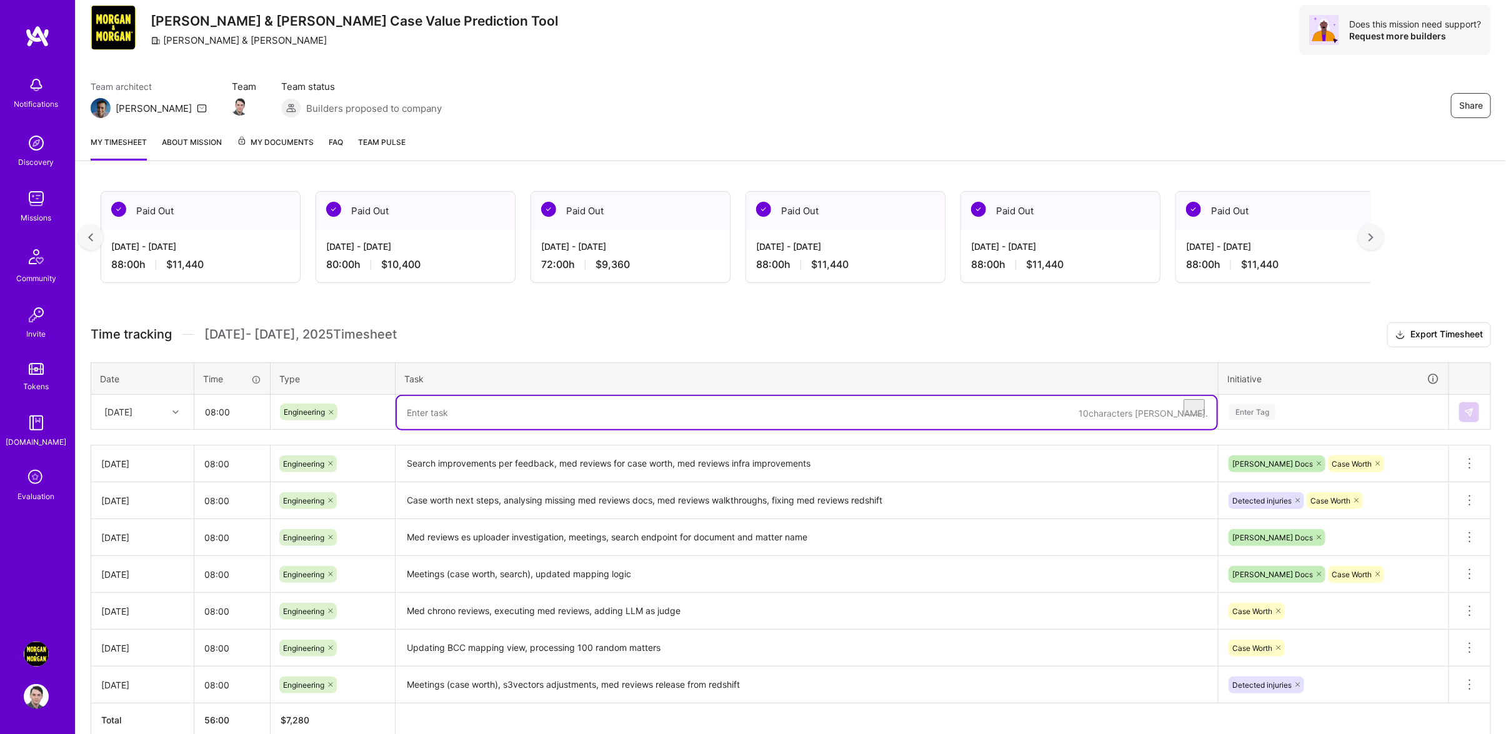
click at [455, 429] on textarea "To enrich screen reader interactions, please activate Accessibility in Grammarl…" at bounding box center [807, 412] width 820 height 33
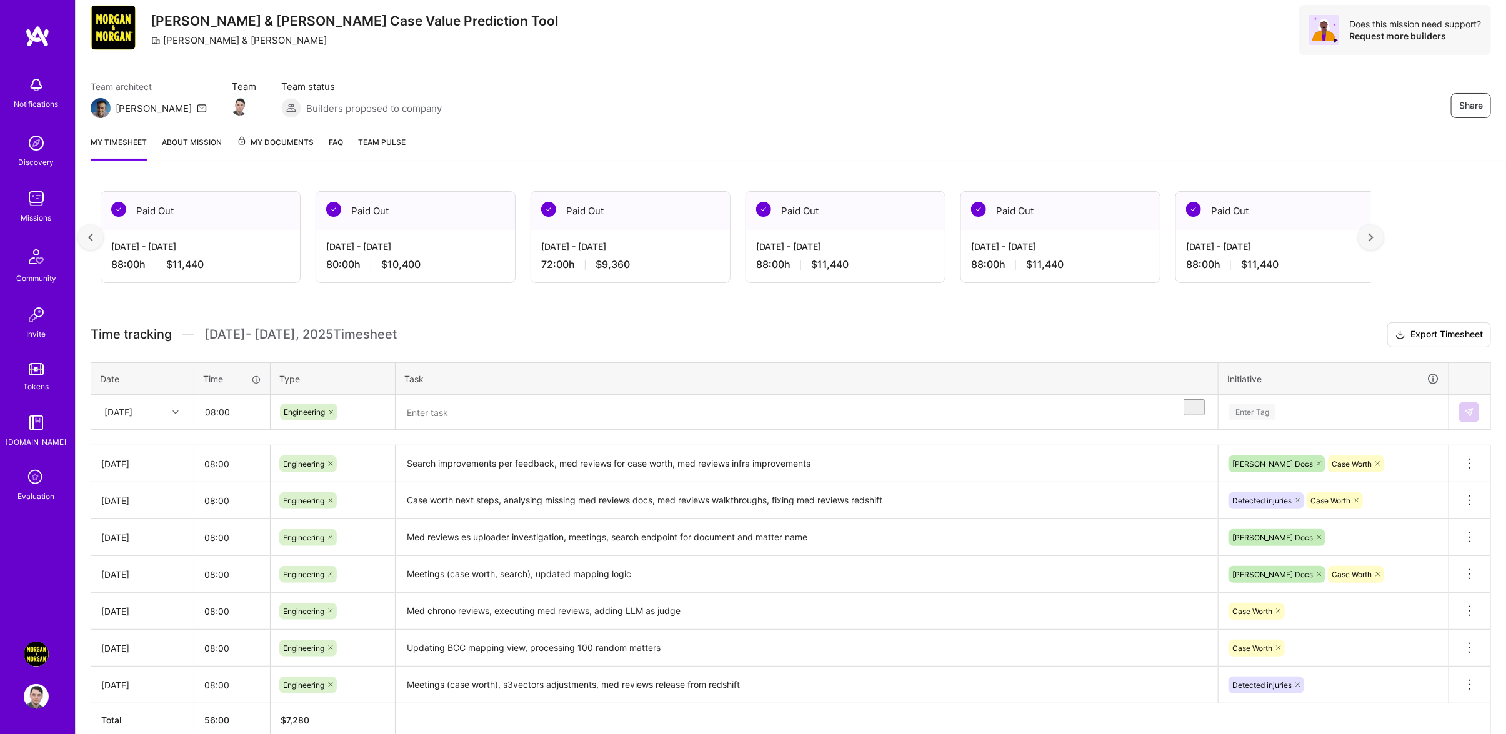
click at [489, 429] on textarea "To enrich screen reader interactions, please activate Accessibility in Grammarl…" at bounding box center [807, 412] width 820 height 33
click at [521, 422] on textarea "To enrich screen reader interactions, please activate Accessibility in Grammarl…" at bounding box center [807, 412] width 820 height 33
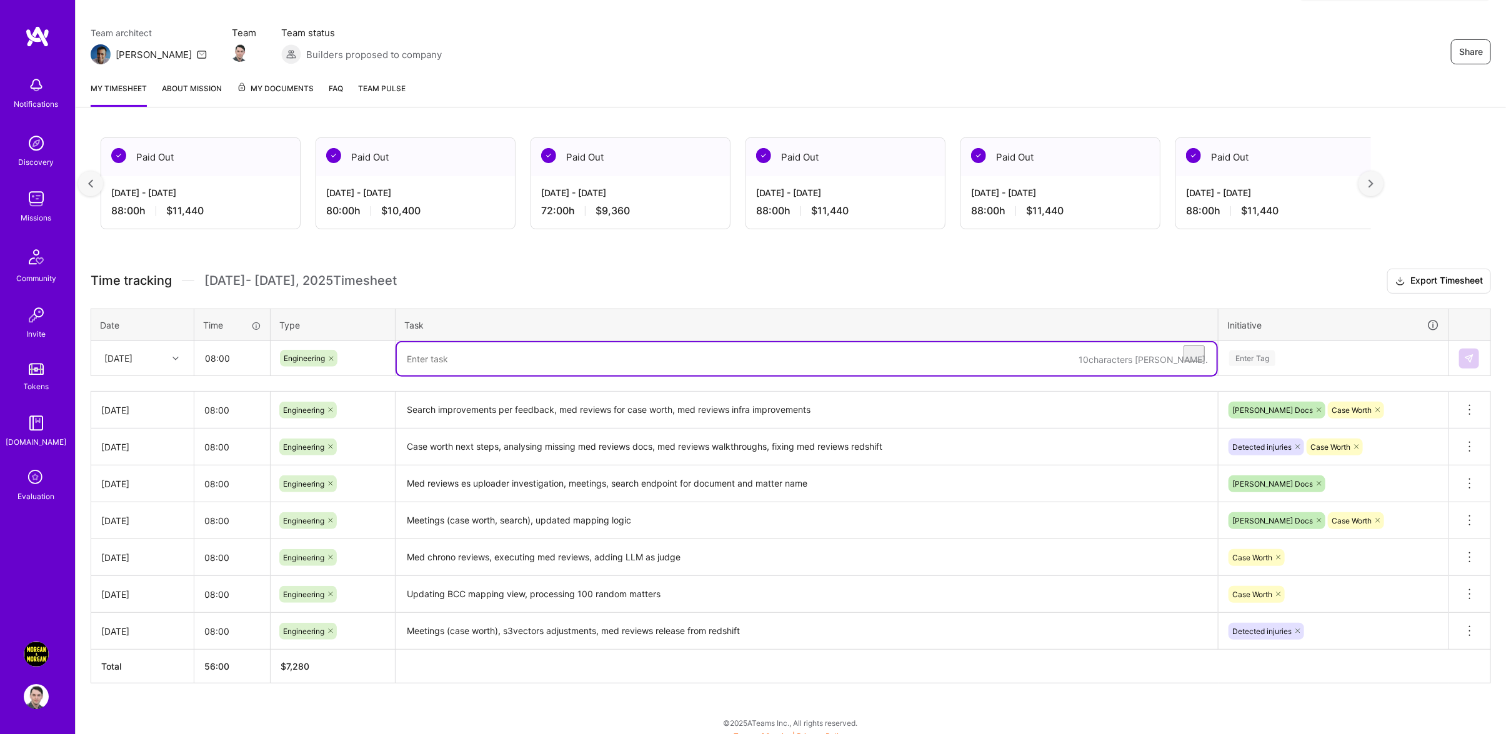
scroll to position [112, 0]
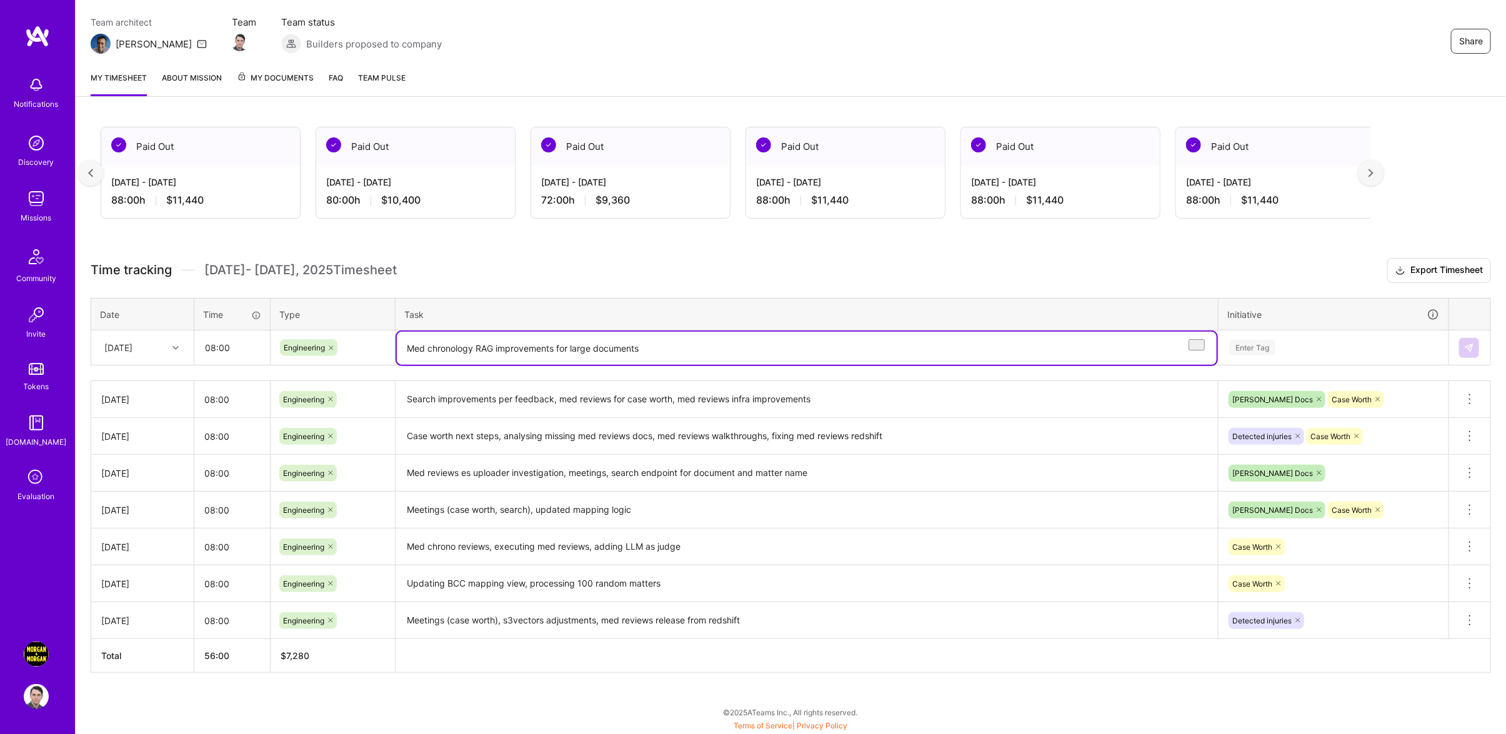
type textarea "Med chronology RAG improvements for large documents"
click at [1345, 359] on div "Enter Tag" at bounding box center [1333, 348] width 229 height 32
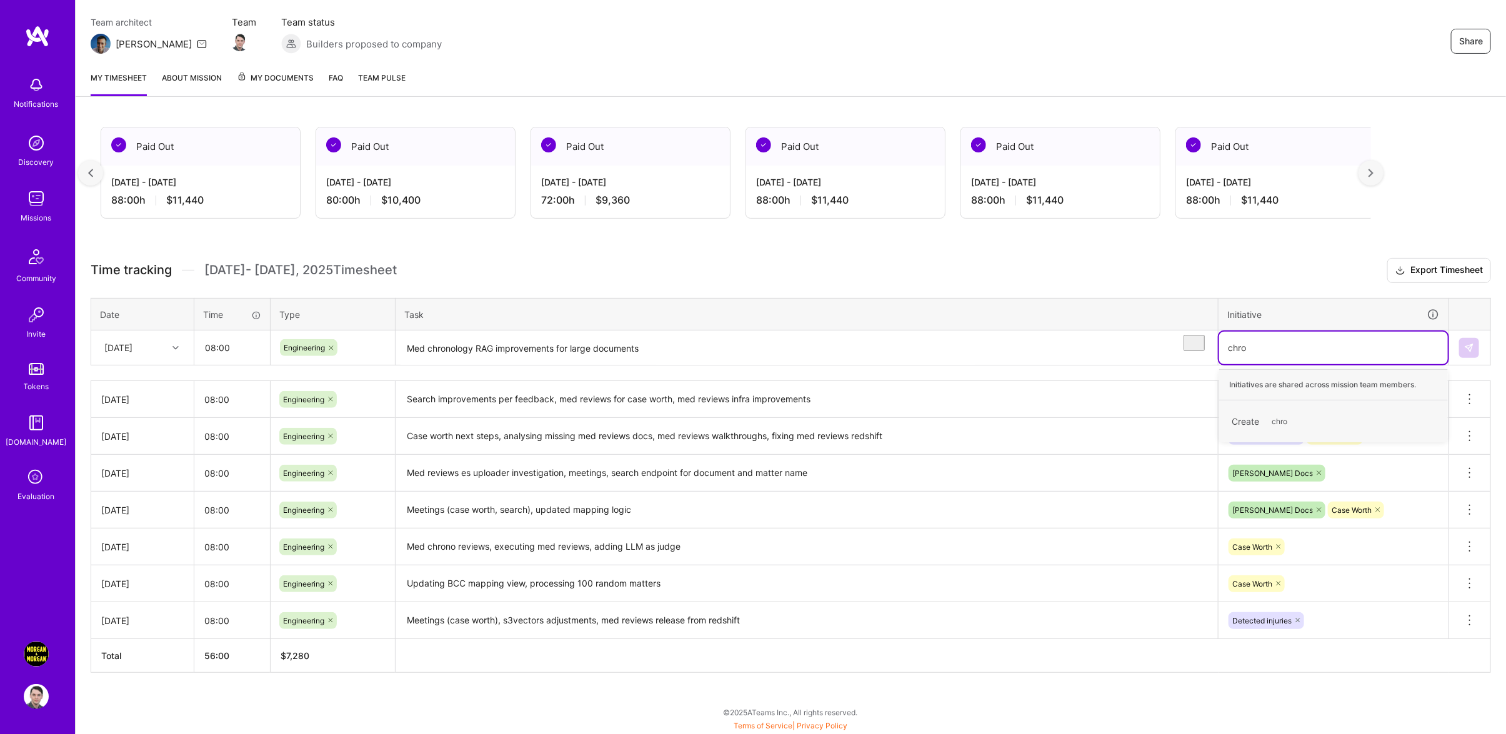
type input "chron"
type input "medical"
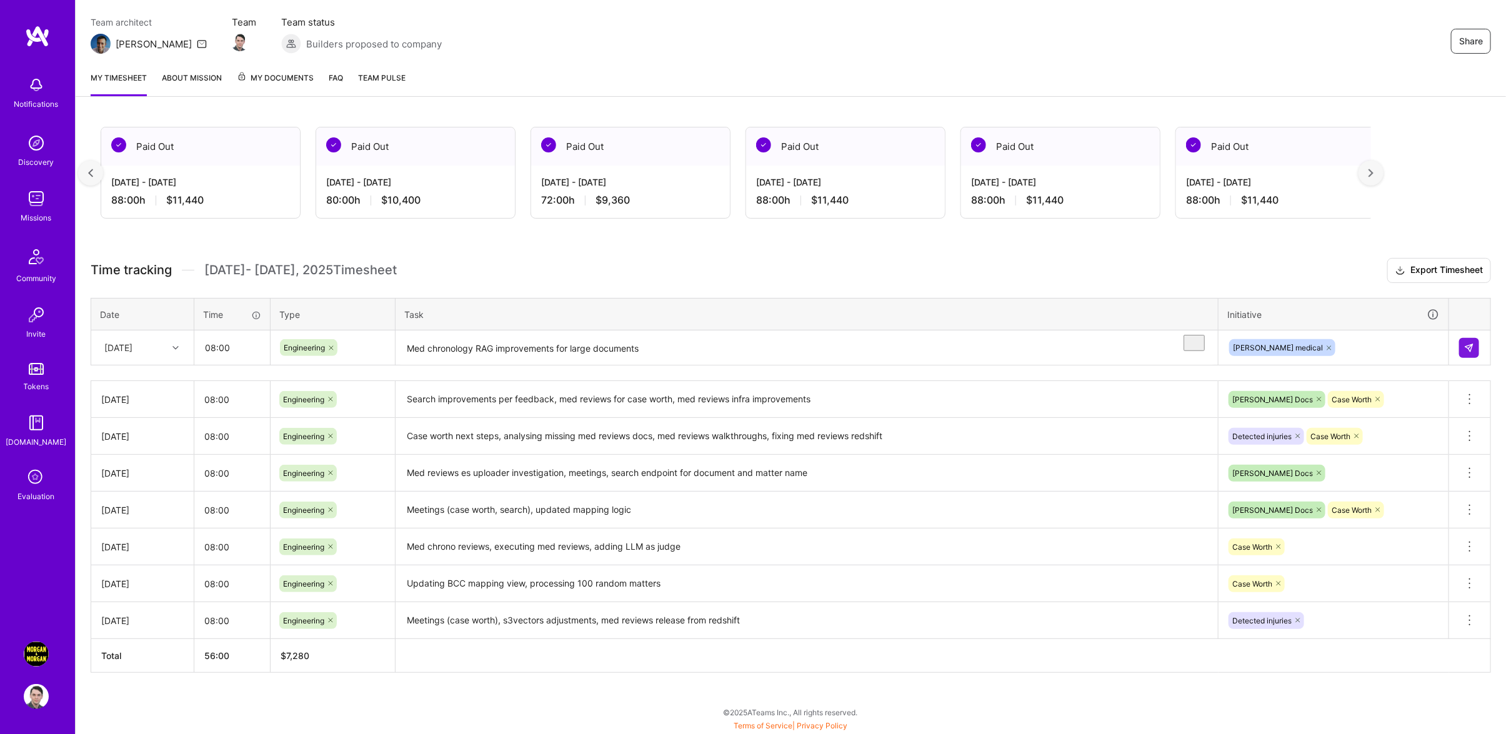
click at [1460, 342] on div at bounding box center [1469, 348] width 21 height 20
click at [1476, 348] on button at bounding box center [1469, 348] width 20 height 20
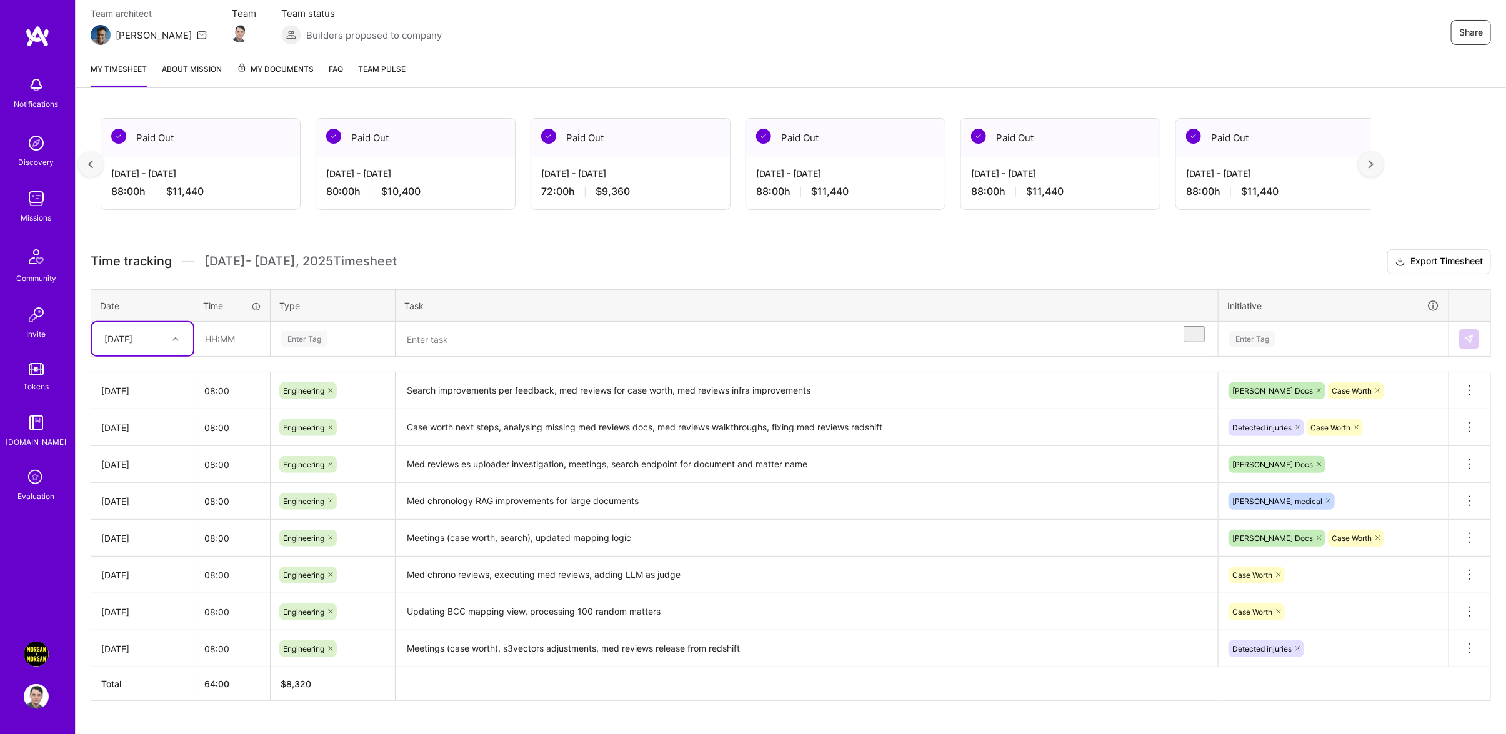
click at [132, 346] on div "[DATE]" at bounding box center [118, 338] width 28 height 13
click at [137, 449] on div "[DATE]" at bounding box center [142, 442] width 101 height 23
click at [241, 339] on input "text" at bounding box center [232, 338] width 74 height 33
drag, startPoint x: 239, startPoint y: 340, endPoint x: 181, endPoint y: 352, distance: 59.4
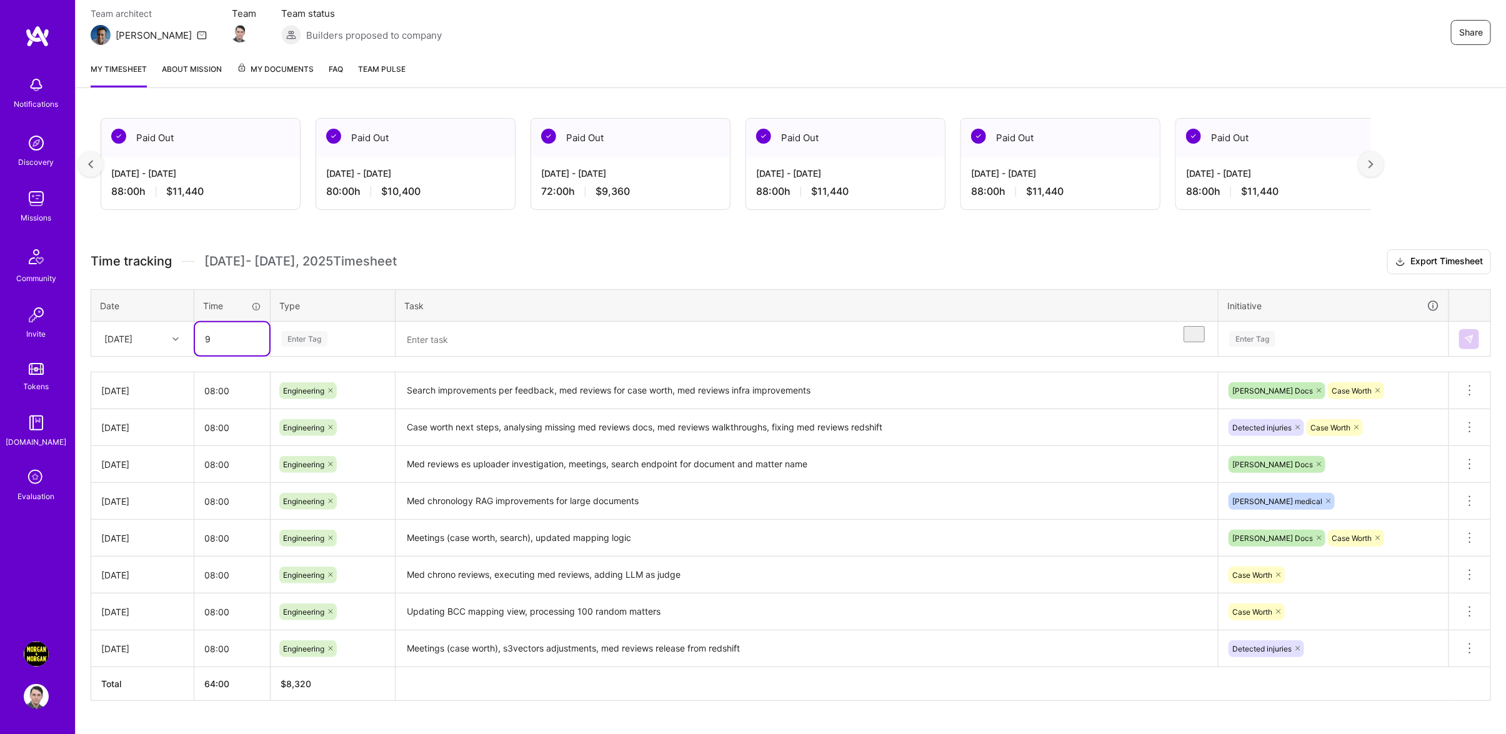
click at [195, 352] on input "9" at bounding box center [232, 338] width 74 height 33
type input "08:00"
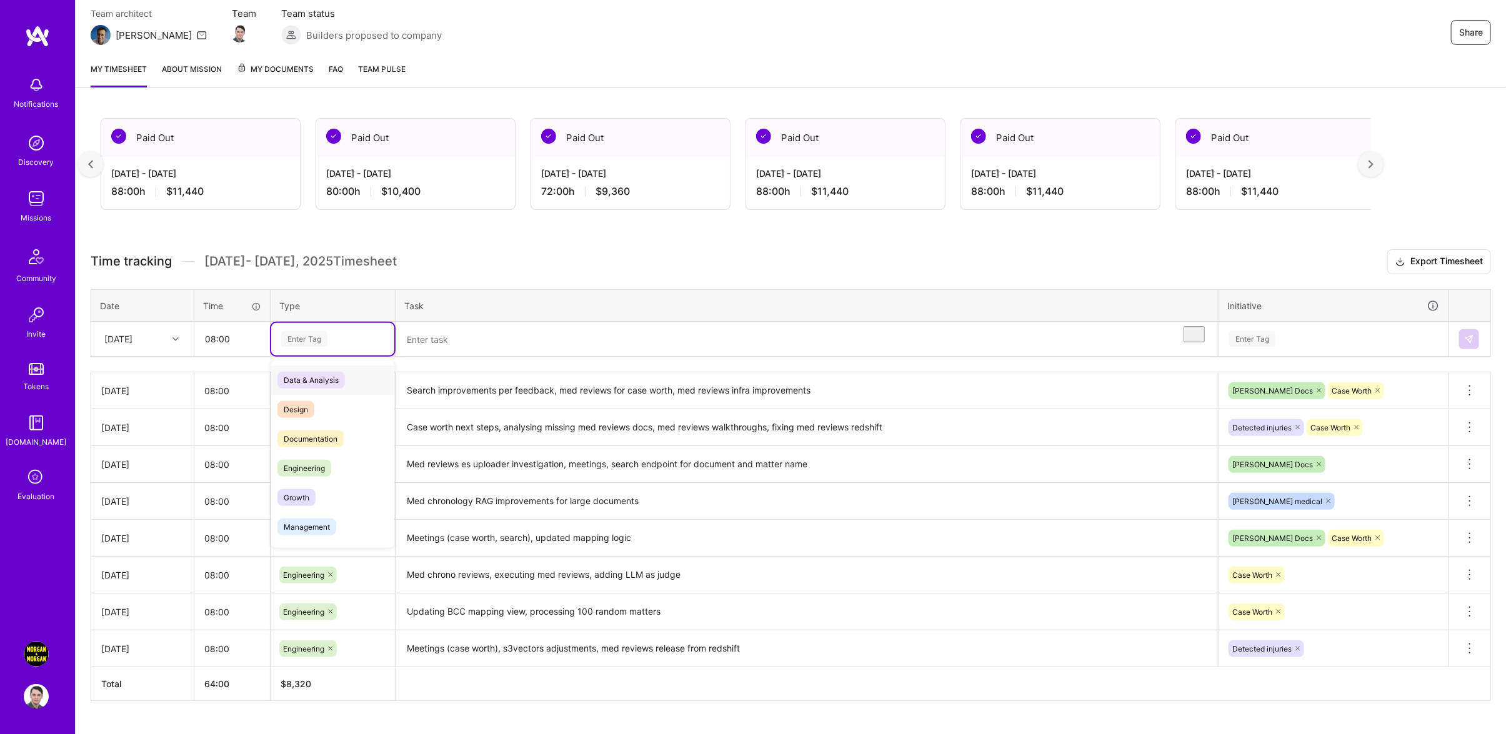
click at [349, 356] on div "Enter Tag" at bounding box center [332, 339] width 123 height 32
click at [336, 482] on div "Engineering" at bounding box center [332, 468] width 123 height 29
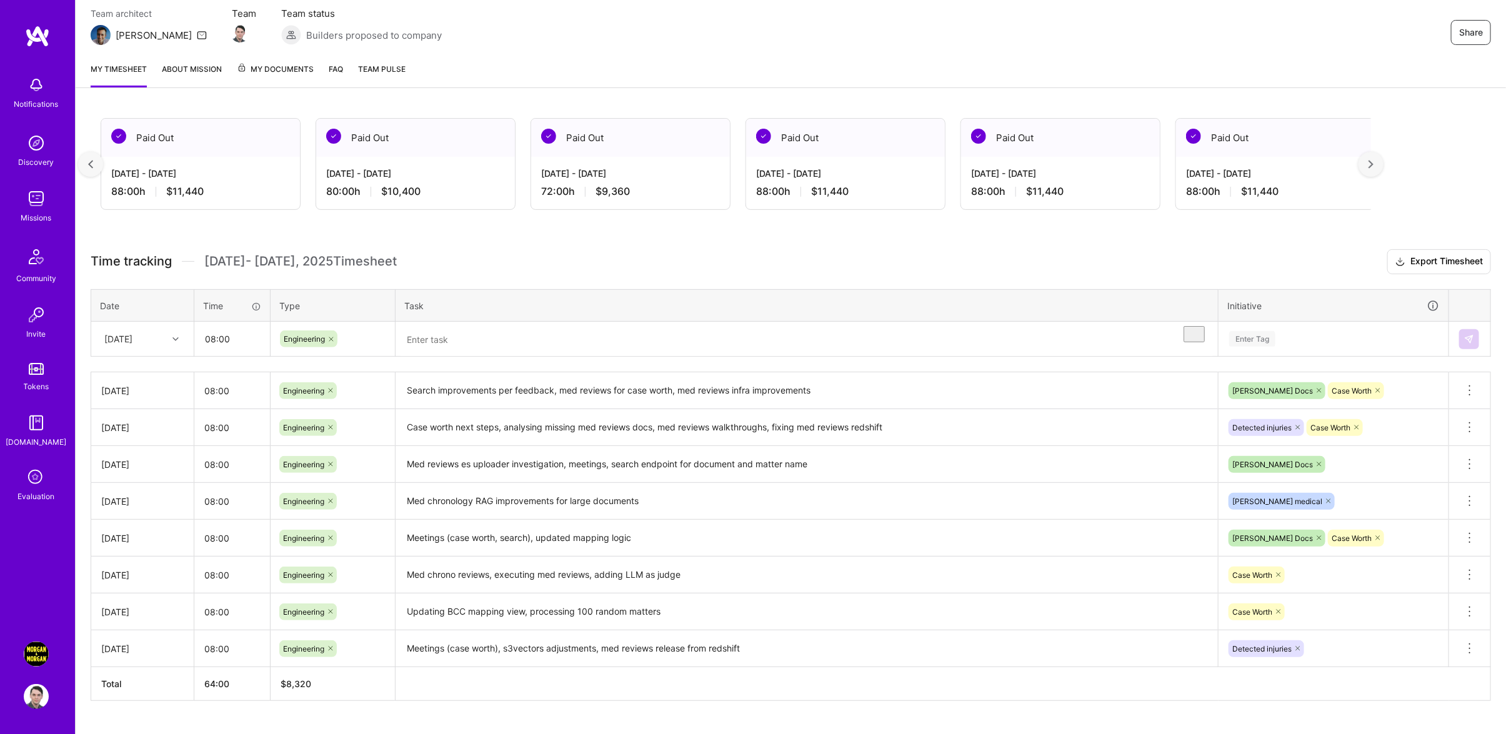
click at [471, 369] on div "Time tracking [DATE] - [DATE] Timesheet Export Timesheet Date Time Type Task In…" at bounding box center [791, 475] width 1400 height 452
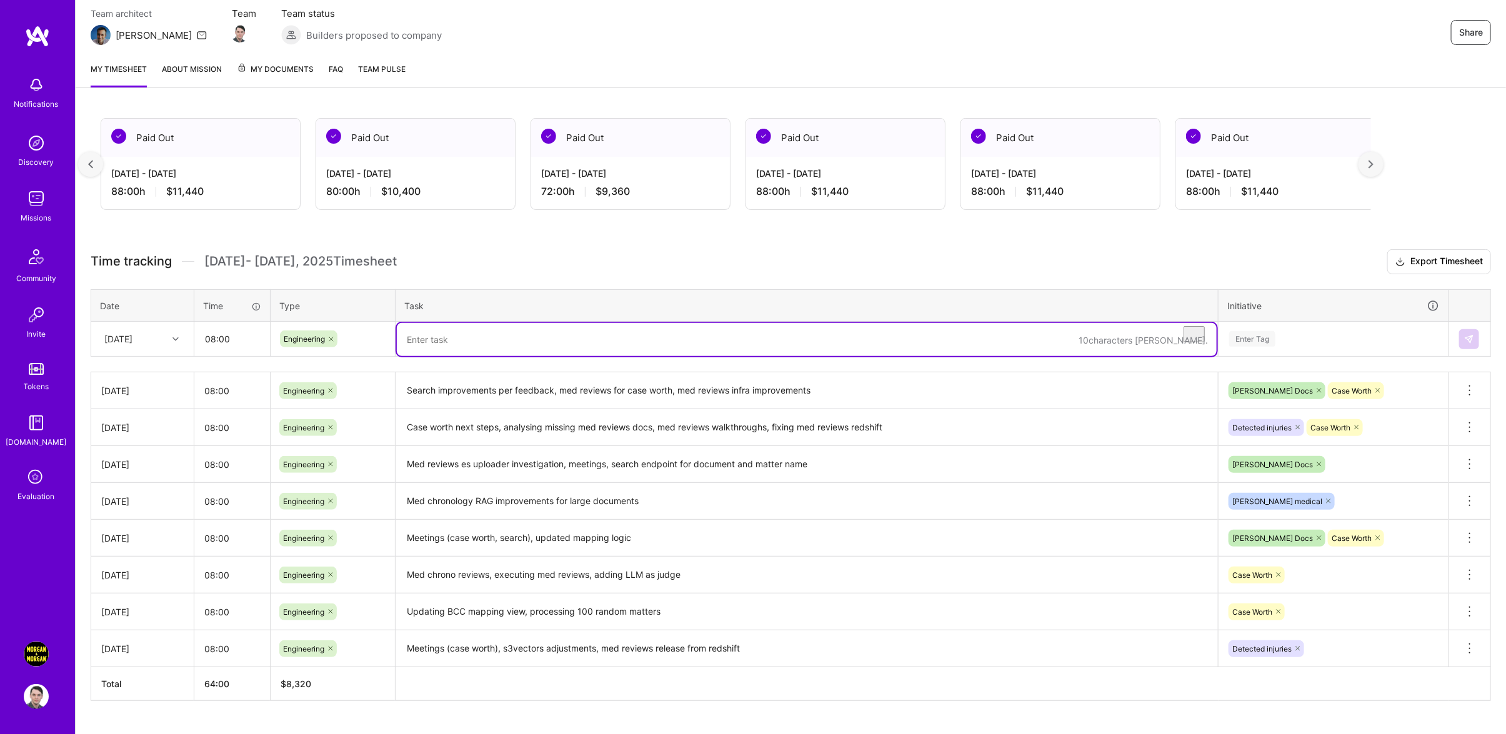
click at [472, 348] on textarea "To enrich screen reader interactions, please activate Accessibility in Grammarl…" at bounding box center [807, 339] width 820 height 33
click at [1390, 347] on div "Enter Tag" at bounding box center [1333, 339] width 211 height 16
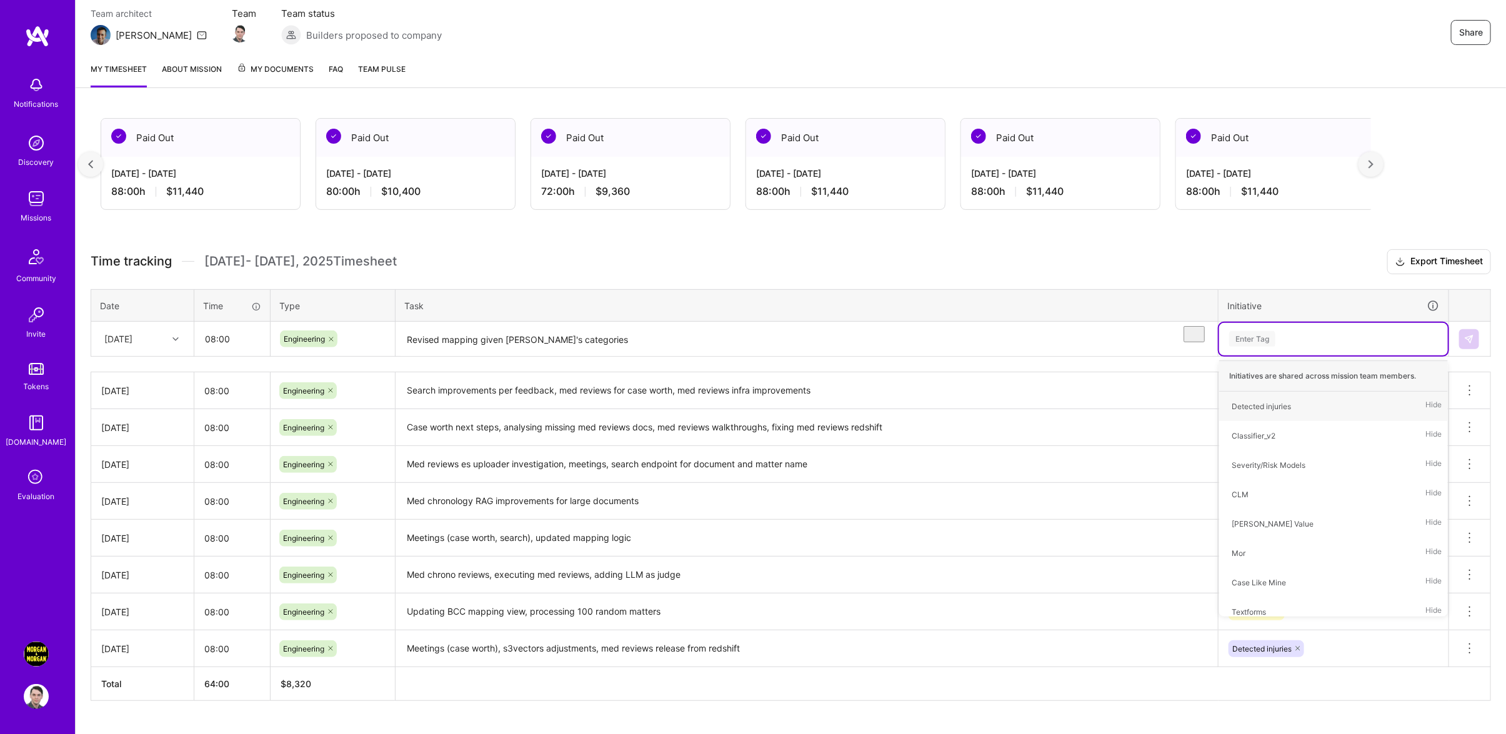
click at [710, 348] on textarea "Revised mapping given [PERSON_NAME]'s categories" at bounding box center [807, 339] width 820 height 33
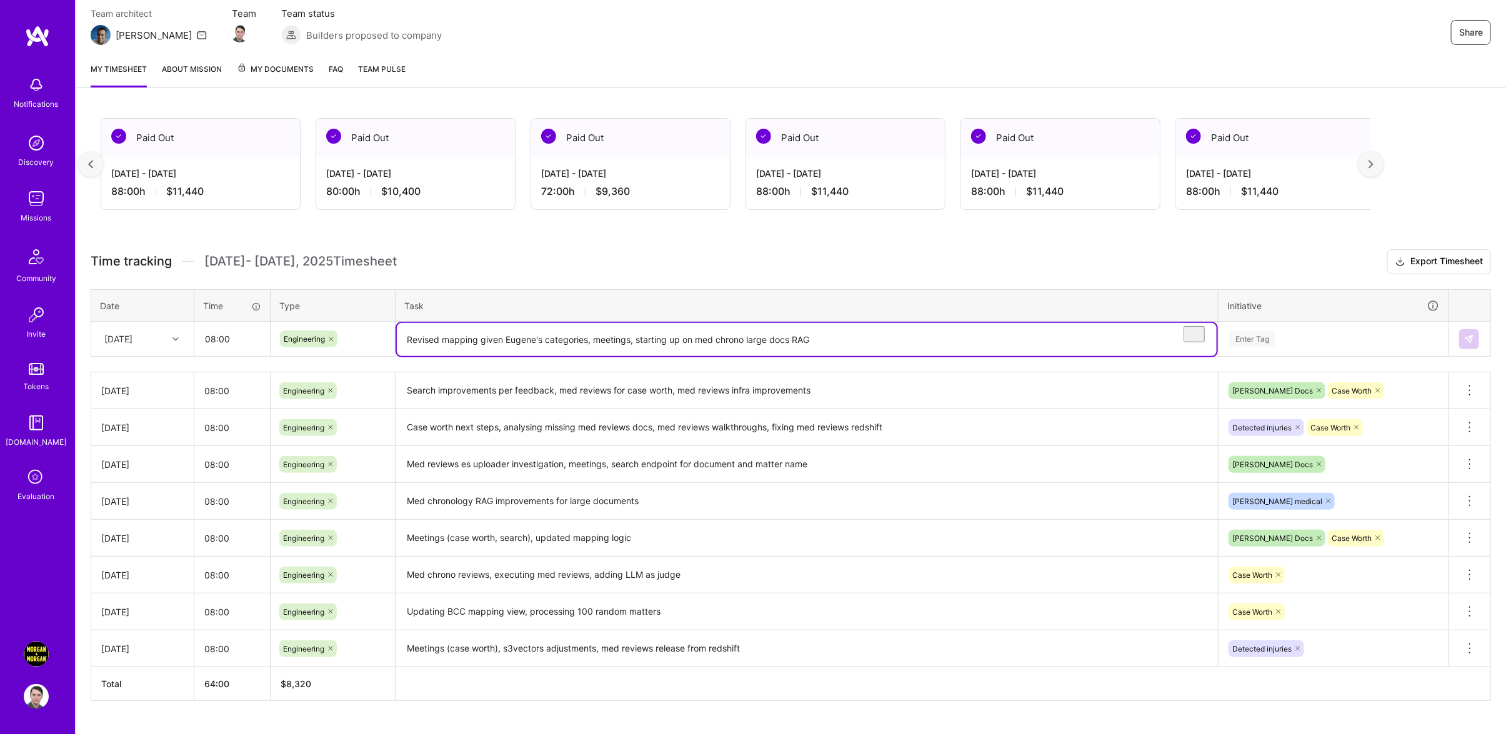
type textarea "Revised mapping given Eugene's categories, meetings, starting up on med chrono …"
click at [1380, 341] on div "Enter Tag" at bounding box center [1333, 339] width 229 height 32
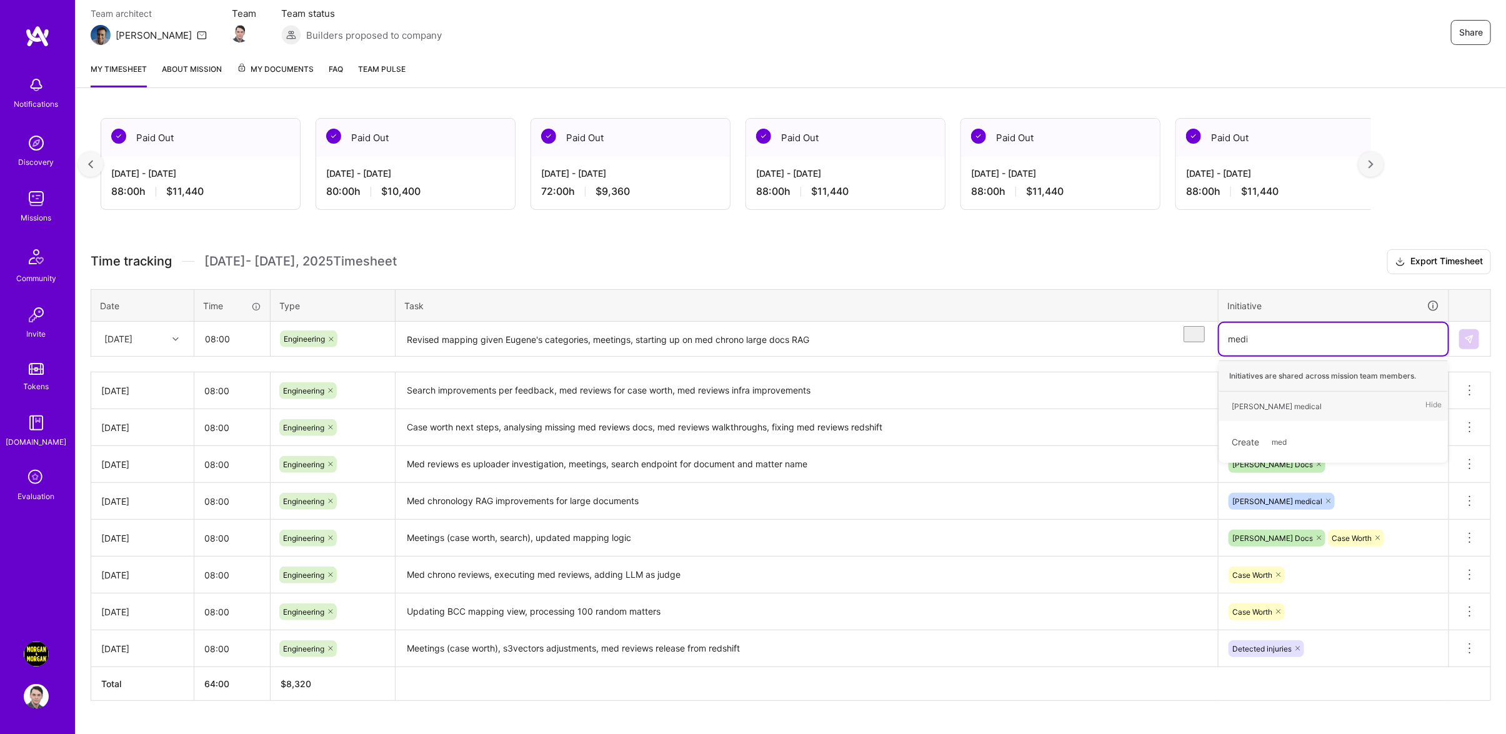
type input "medica"
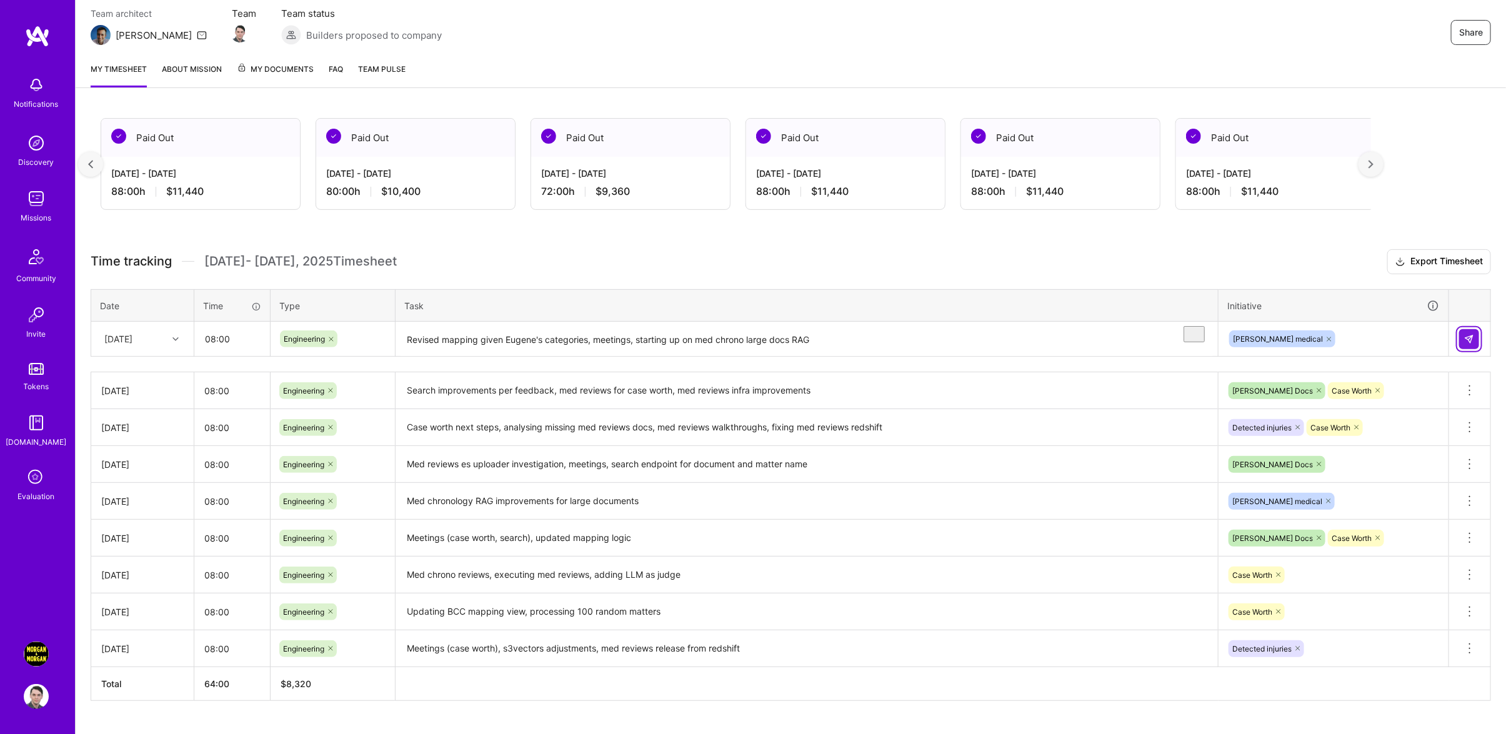
click at [1467, 344] on img at bounding box center [1469, 339] width 10 height 10
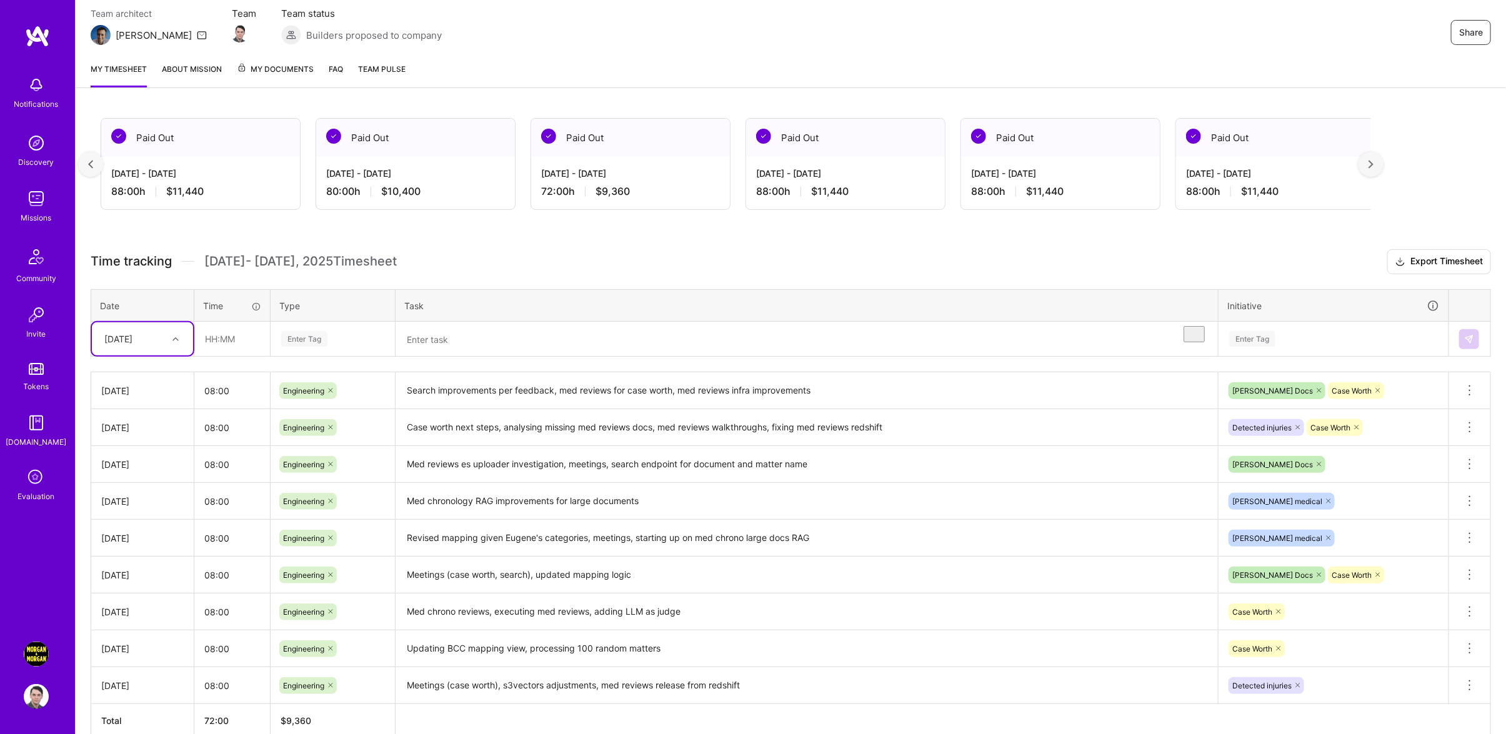
click at [86, 161] on div at bounding box center [90, 164] width 25 height 25
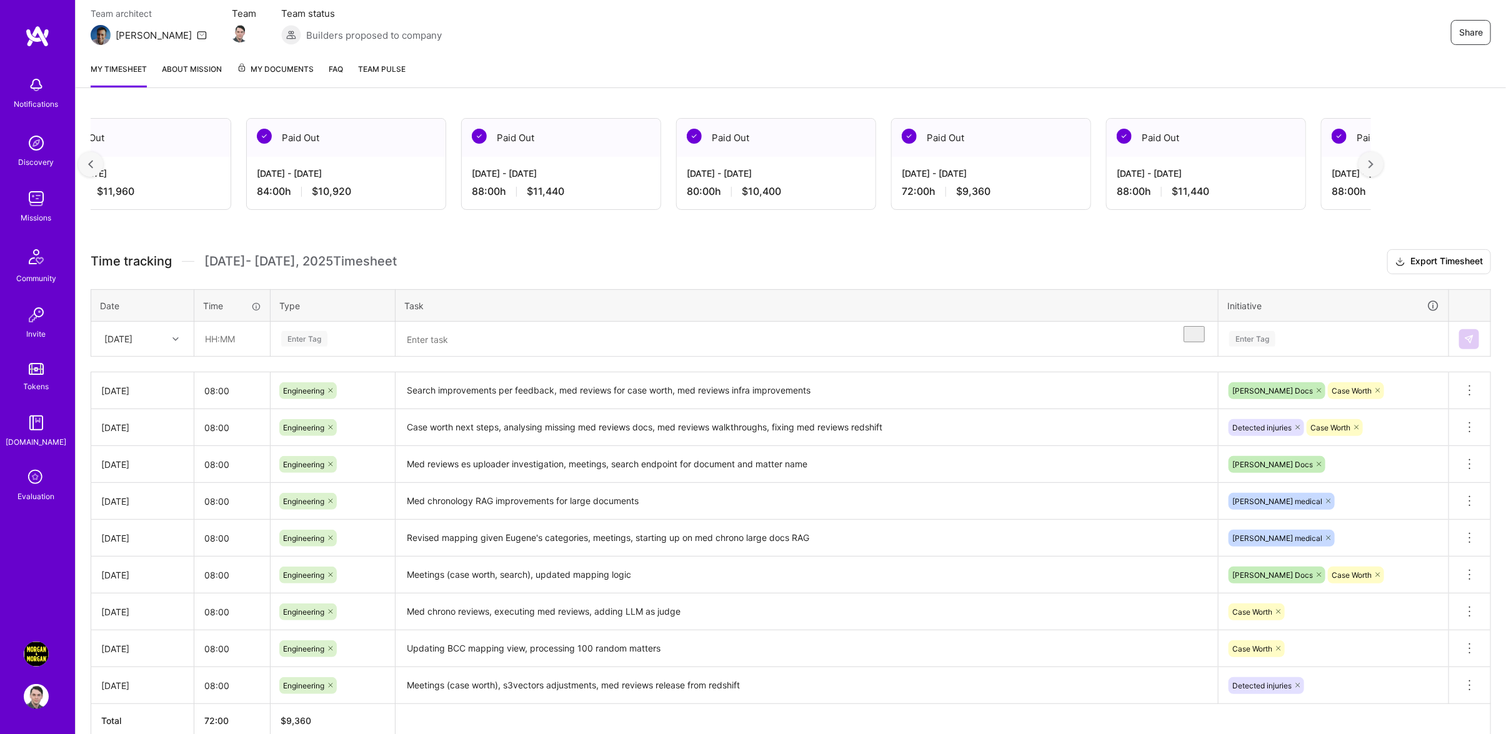
click at [86, 161] on div at bounding box center [90, 164] width 25 height 25
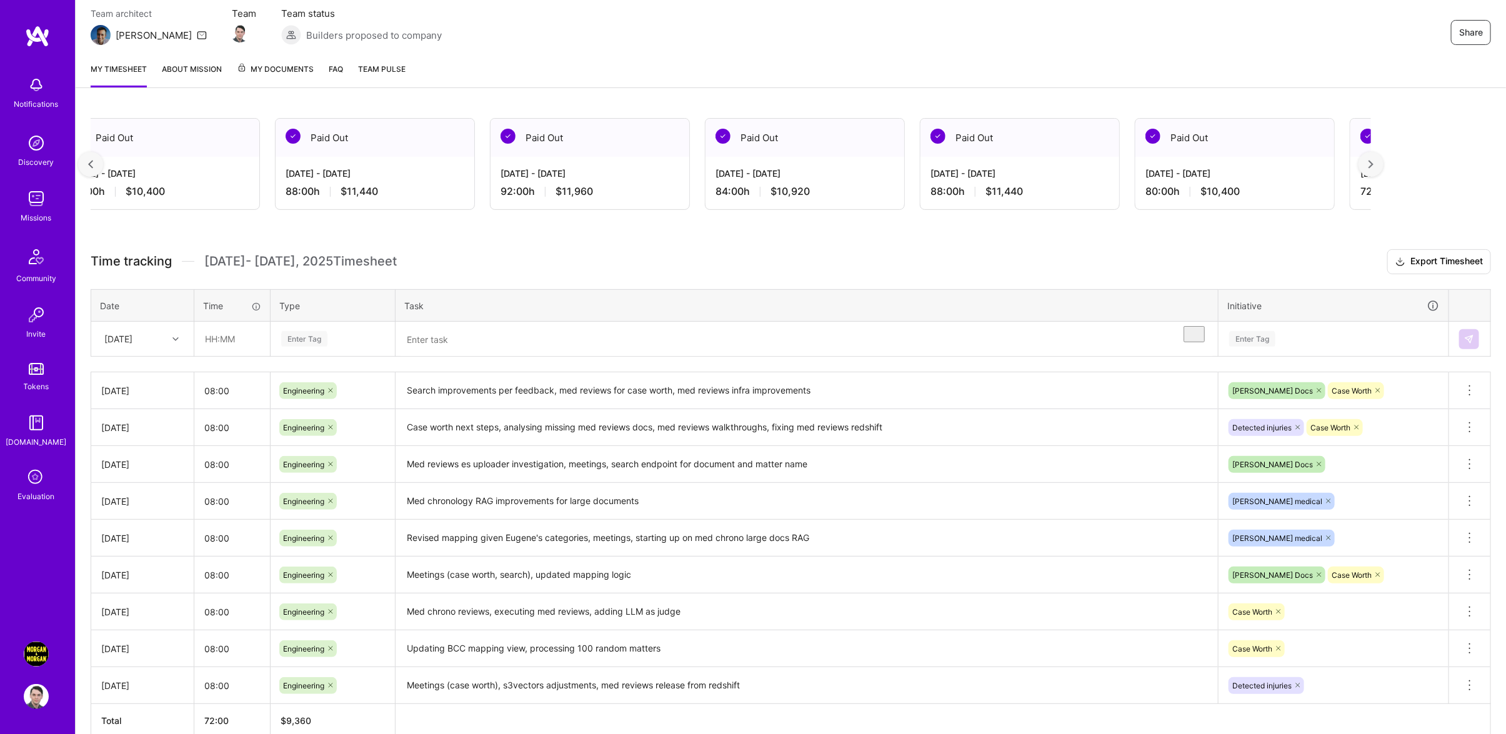
click at [86, 161] on div at bounding box center [90, 164] width 25 height 25
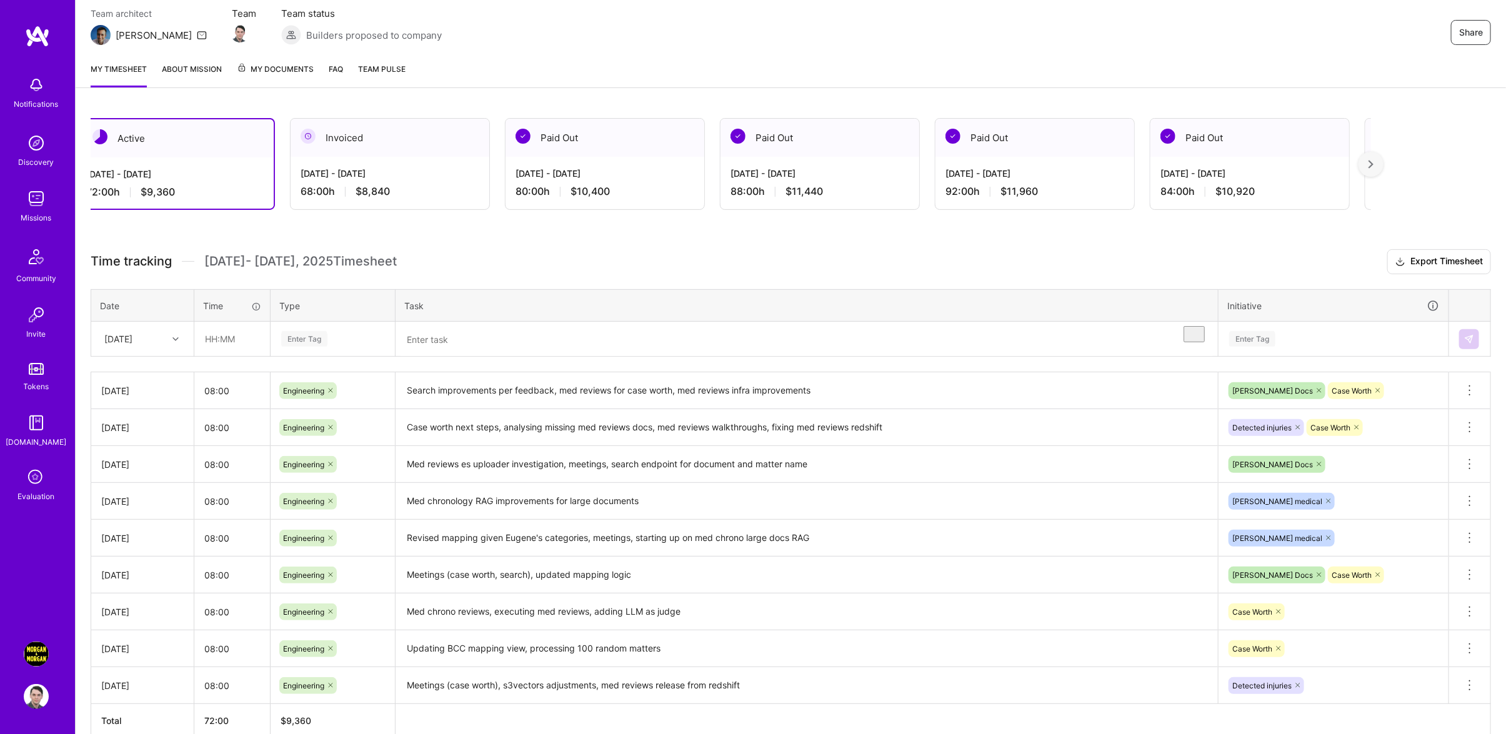
click at [86, 161] on div "Active [DATE] - [DATE] 72:00 h $9,360 Invoiced [DATE] - [DATE] 68:00 h $8,840 P…" at bounding box center [791, 451] width 1430 height 696
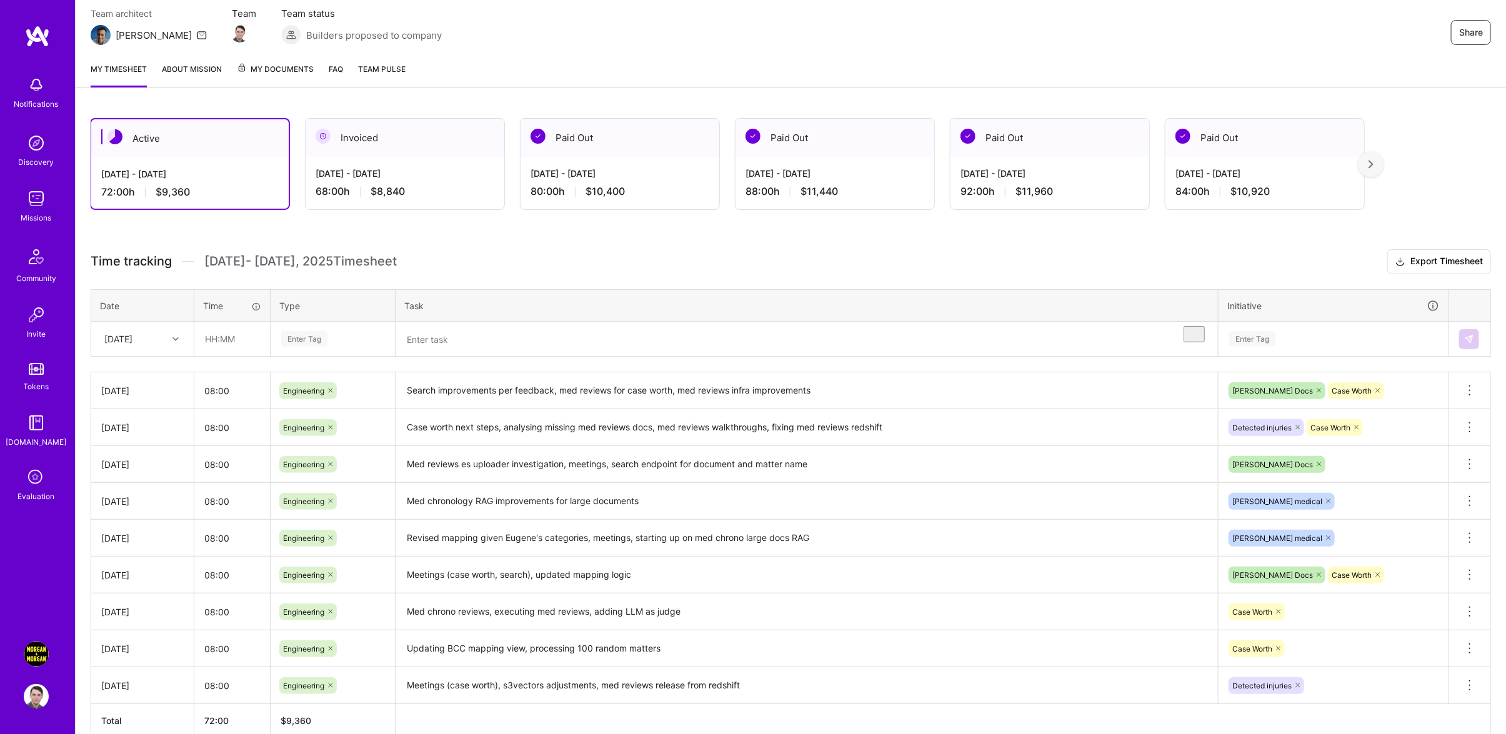
scroll to position [0, 0]
click at [363, 244] on div "Active [DATE] - [DATE] 72:00 h $9,360 Invoiced [DATE] - [DATE] 68:00 h $8,840 P…" at bounding box center [791, 451] width 1430 height 696
